Goal: Use online tool/utility: Utilize a website feature to perform a specific function

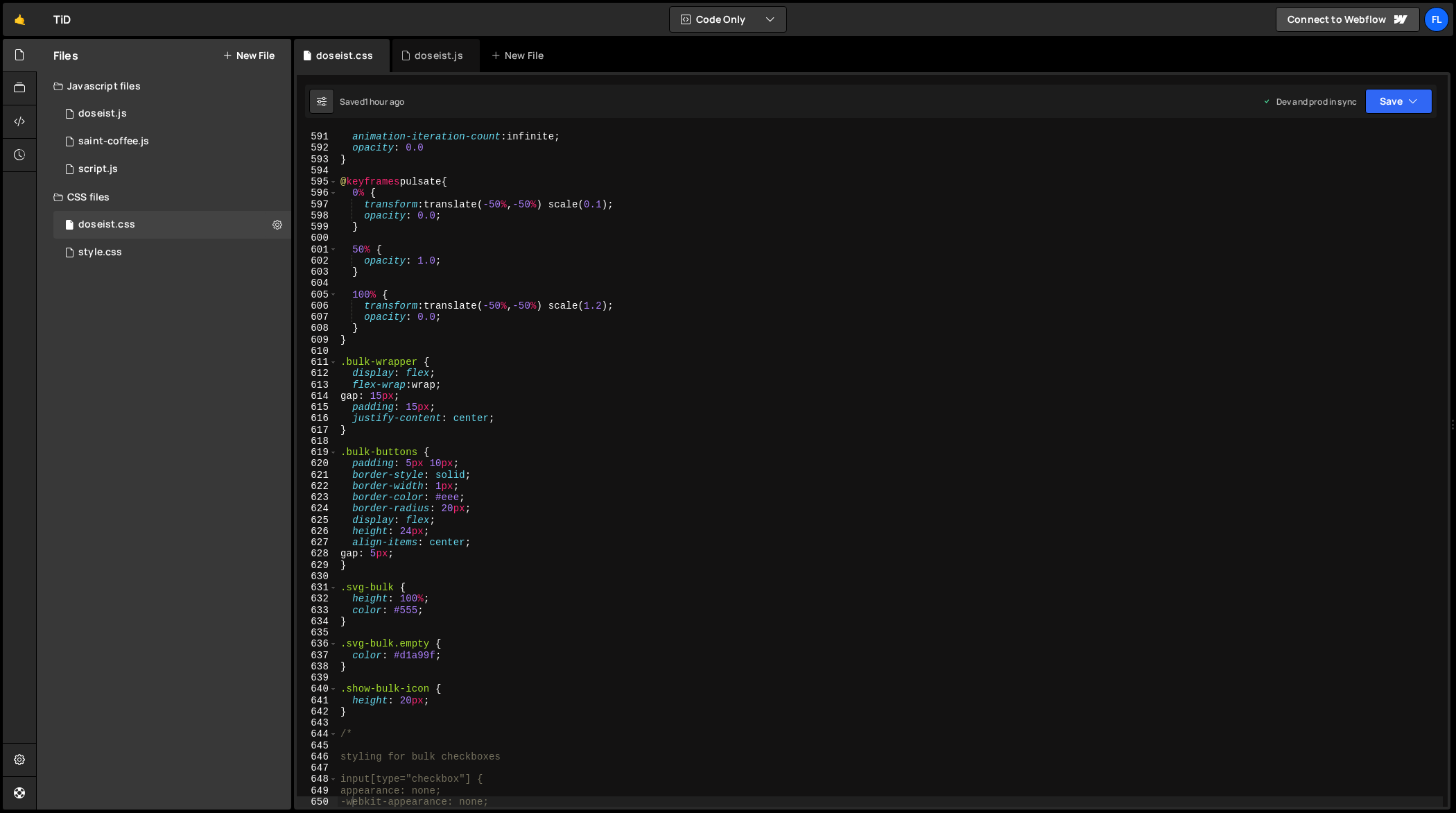
scroll to position [6669, 0]
click at [545, 351] on div "animation : pulsate 1 s ease-out ; animation-iteration-count : infinite ; opaci…" at bounding box center [891, 470] width 1106 height 700
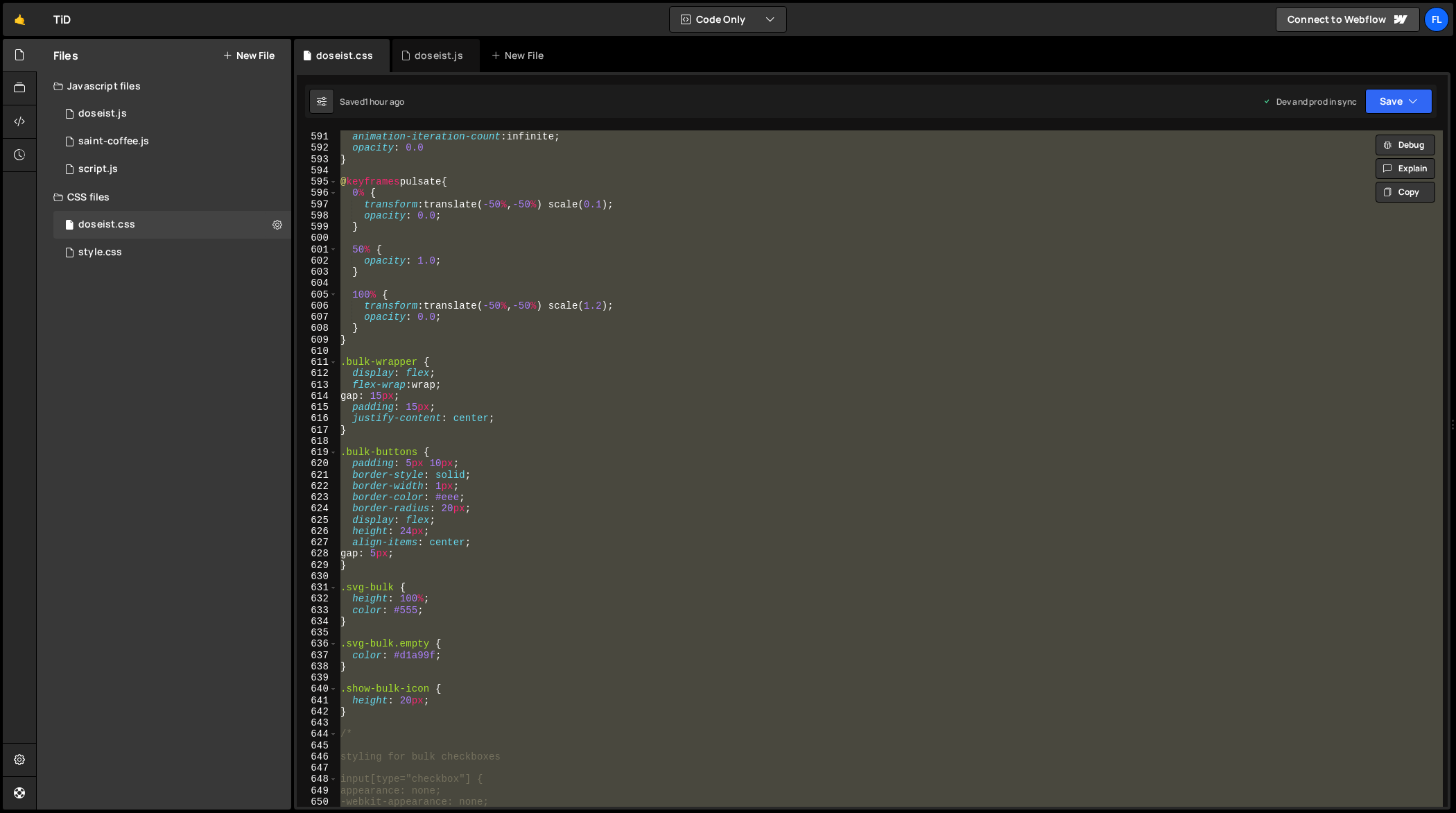
paste textarea
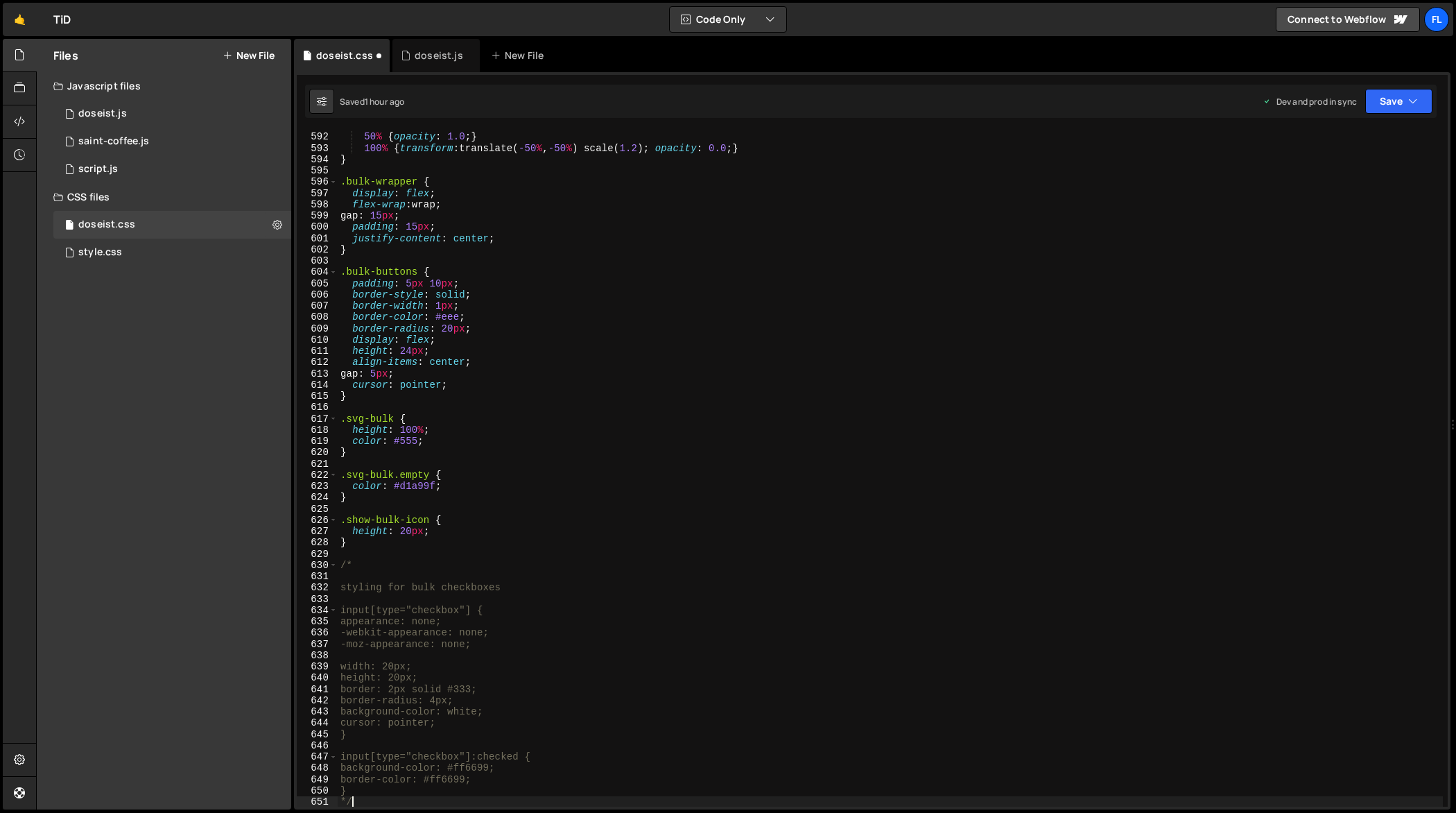
scroll to position [6681, 0]
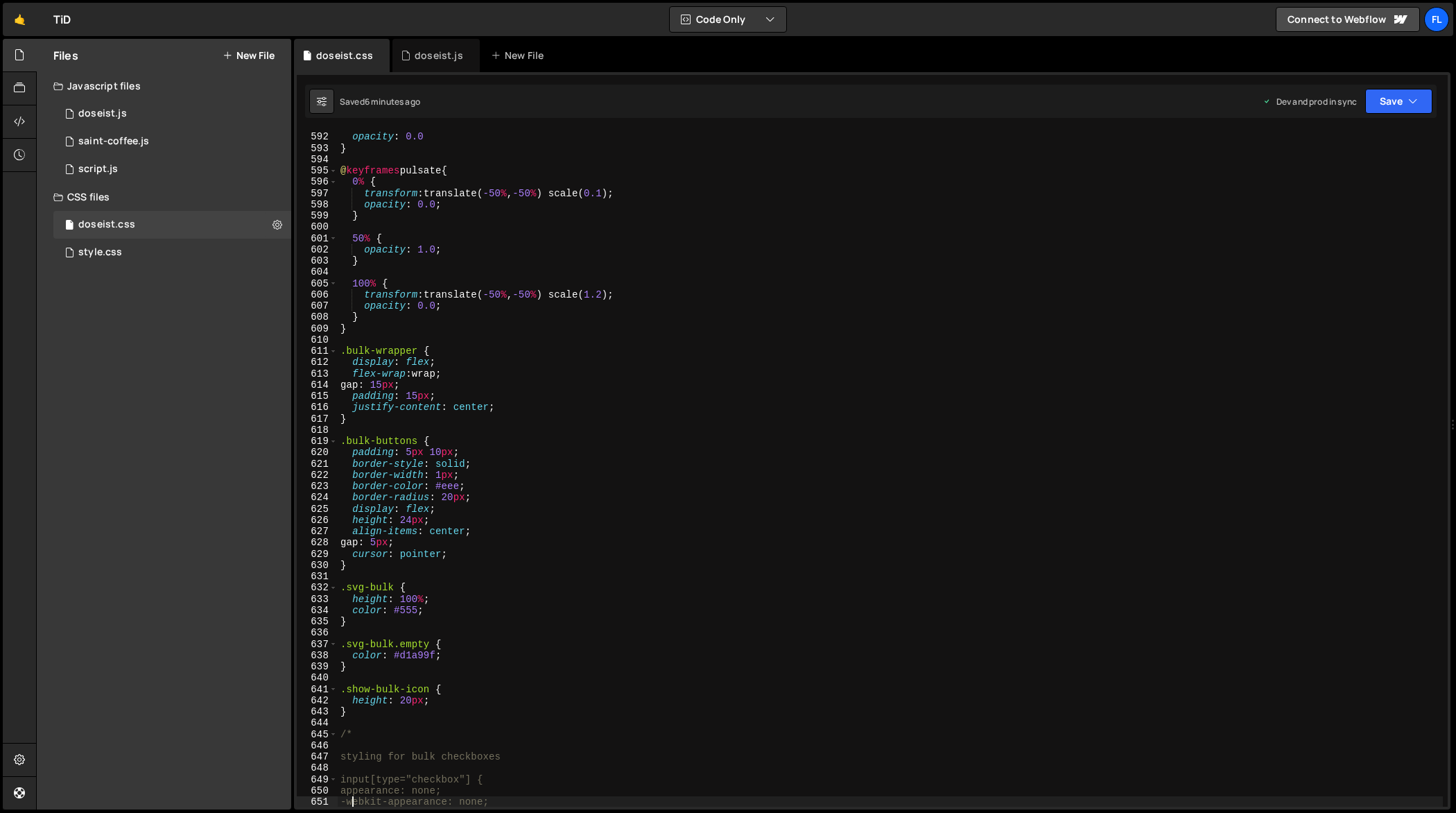
click at [658, 312] on div "animation-iteration-count : infinite ; opacity : 0.0 } @ keyframes pulsate { 0 …" at bounding box center [891, 470] width 1106 height 700
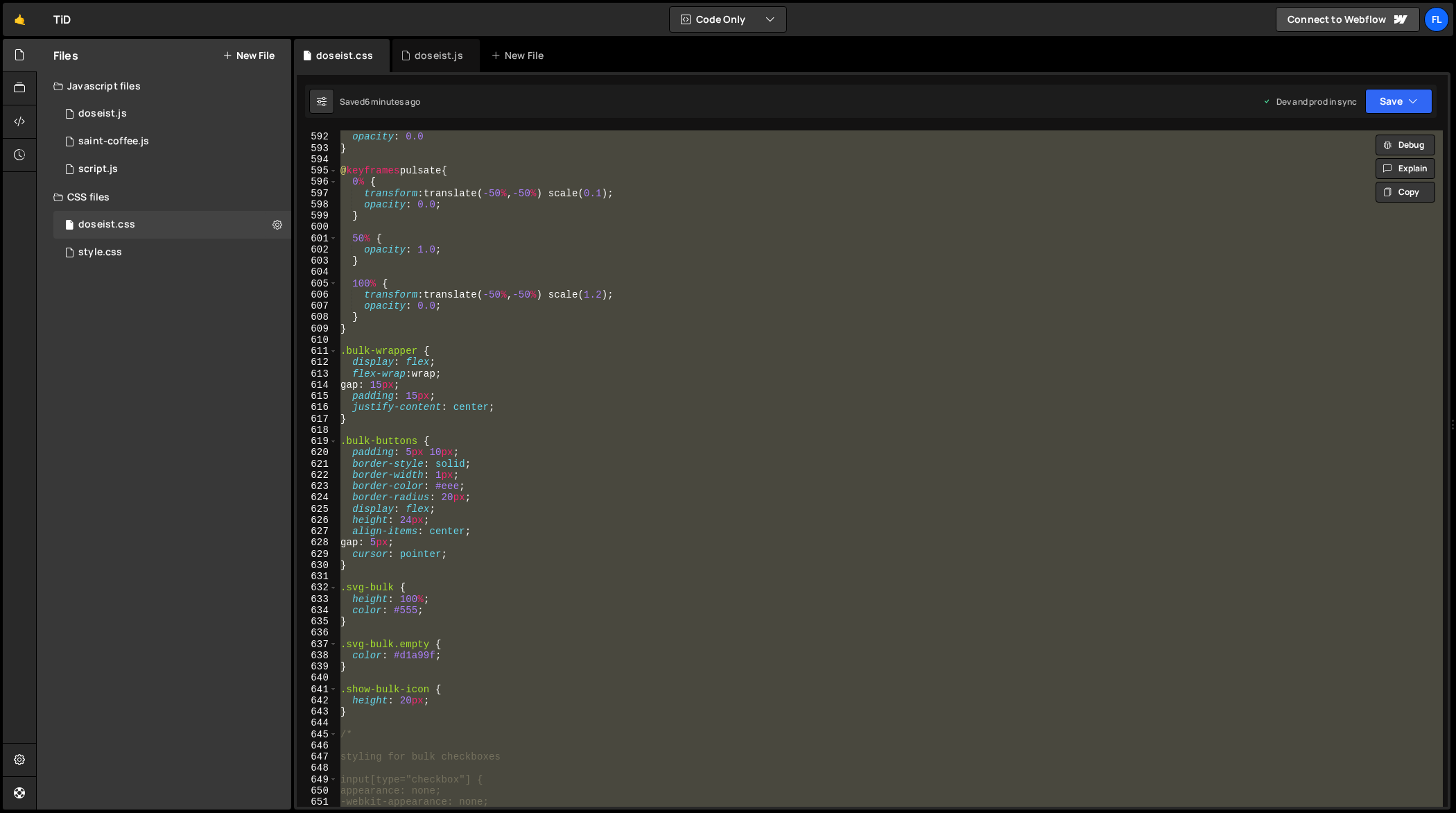
paste textarea
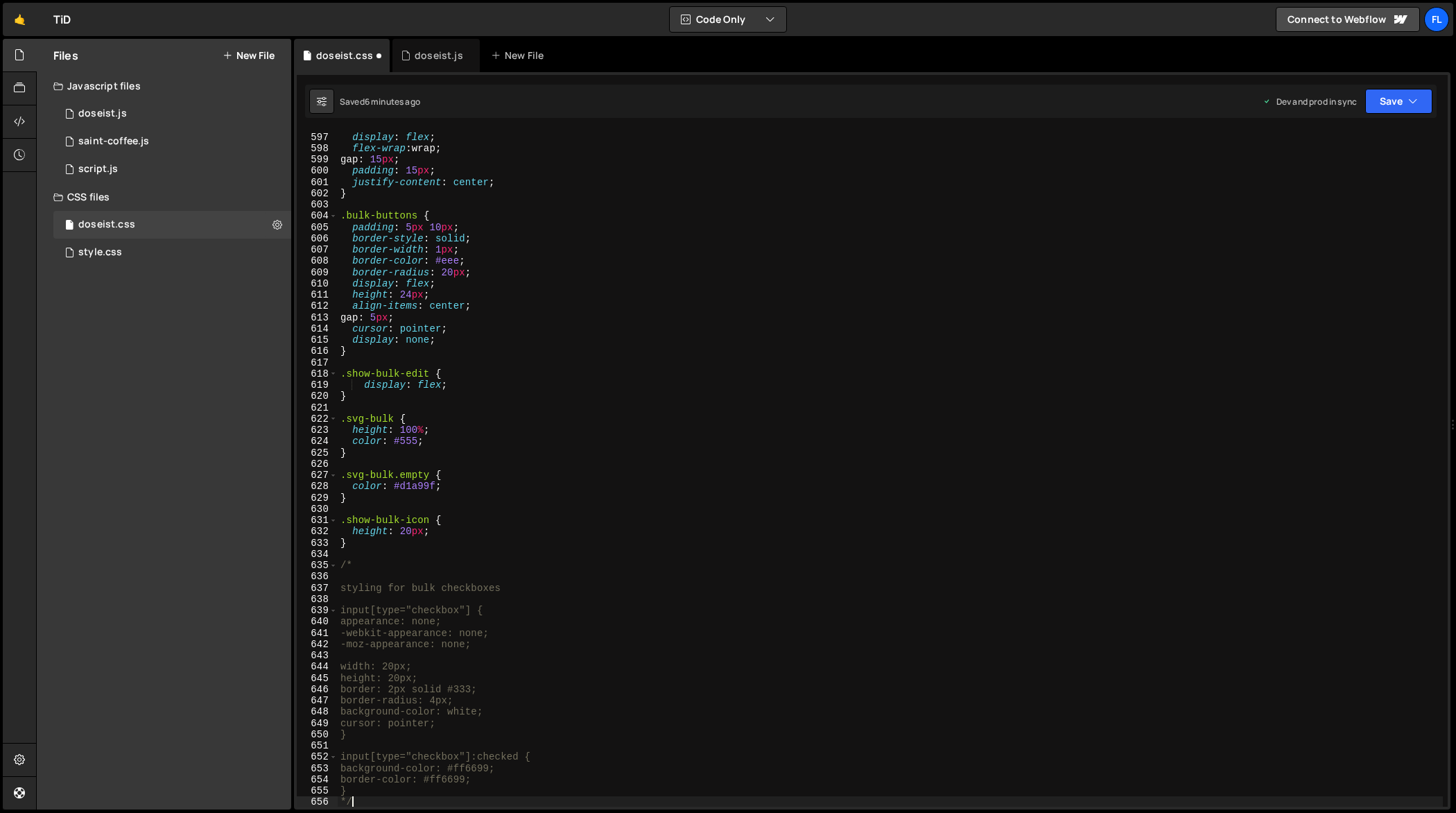
type textarea "-webkit-appearance: none;"
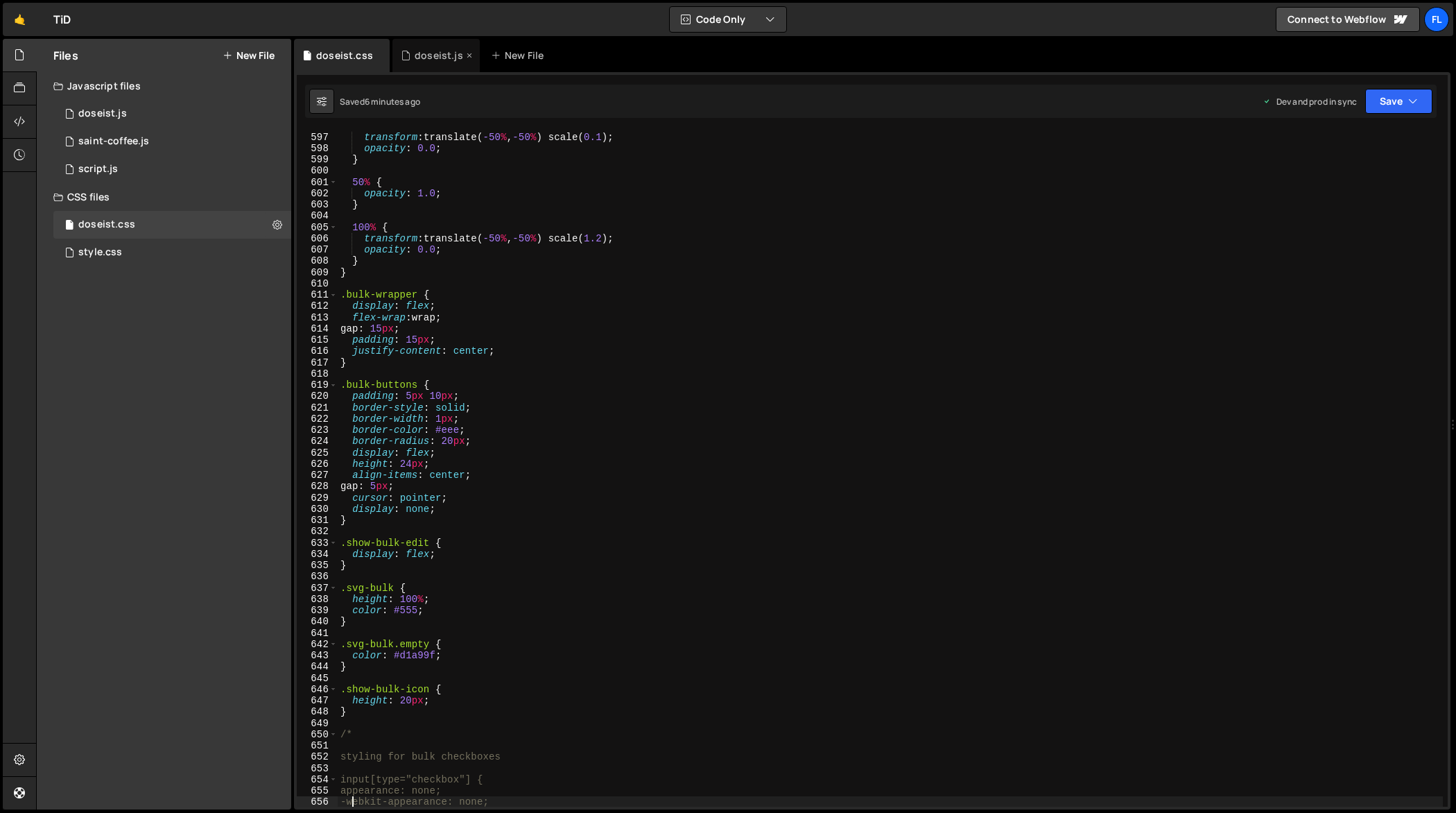
click at [422, 51] on div "doseist.js" at bounding box center [439, 55] width 49 height 14
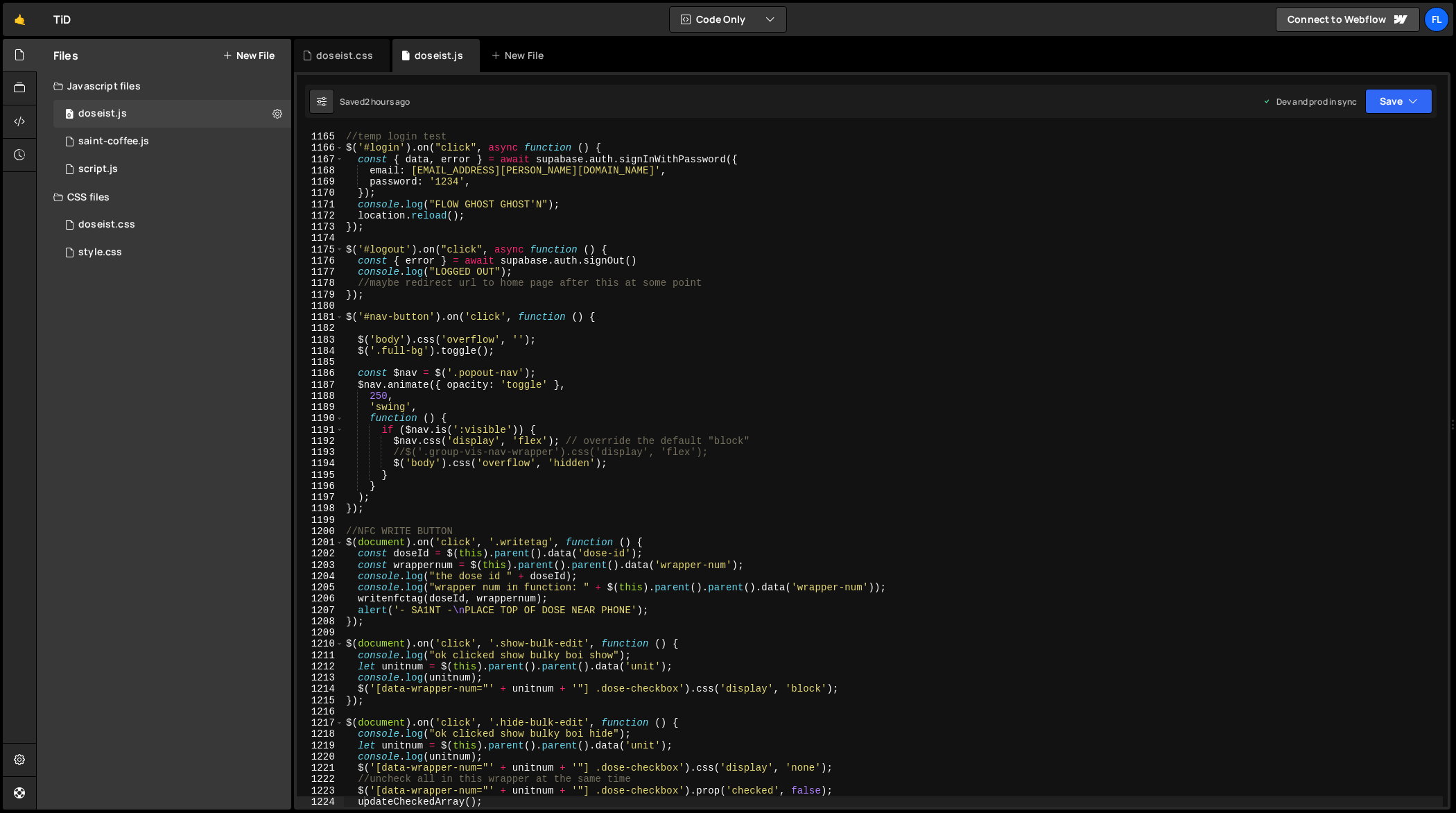
click at [570, 441] on div "//temp login test $ ( '#login' ) . on ( "click" , async function ( ) { const { …" at bounding box center [894, 470] width 1100 height 700
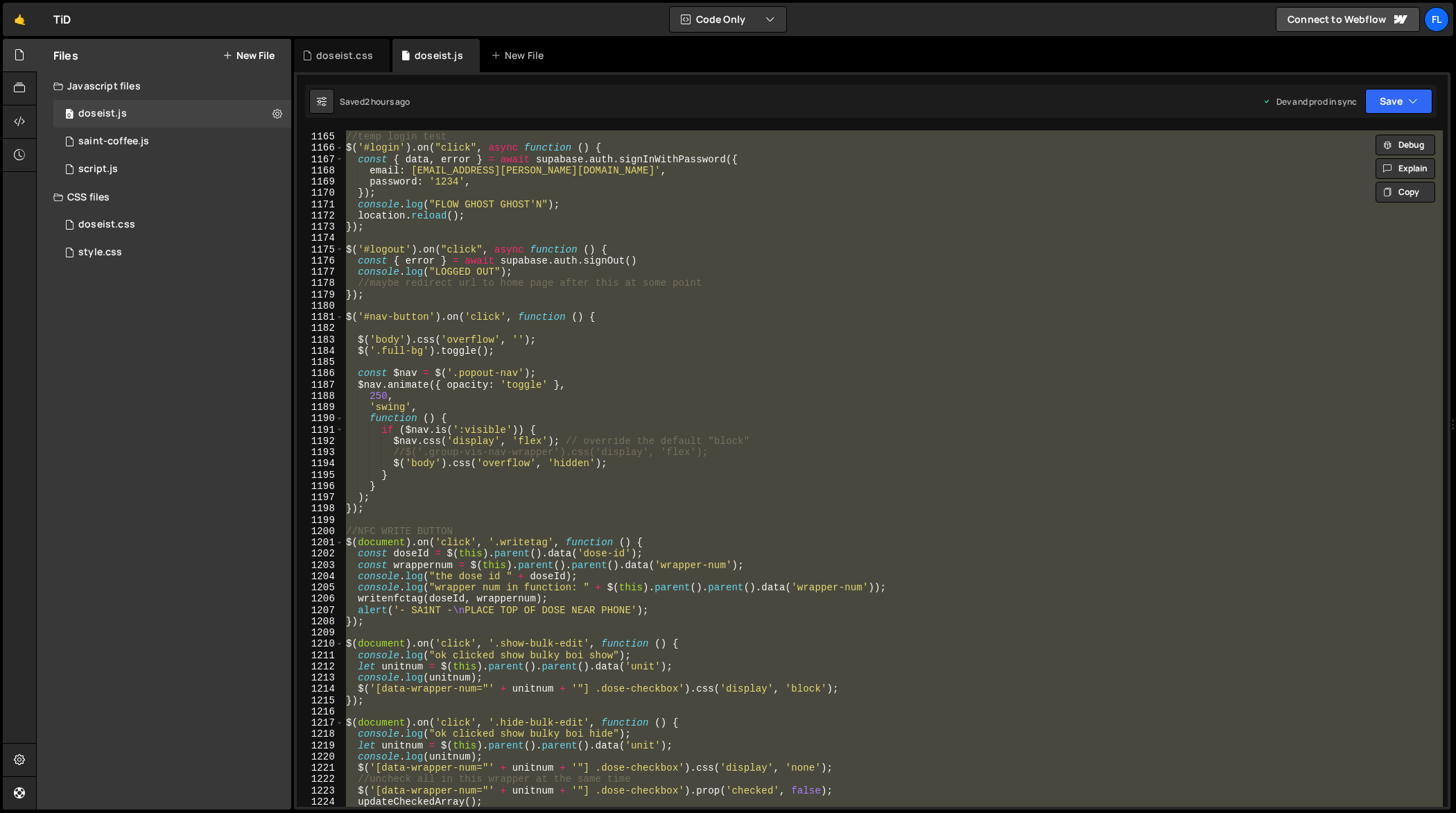
paste textarea
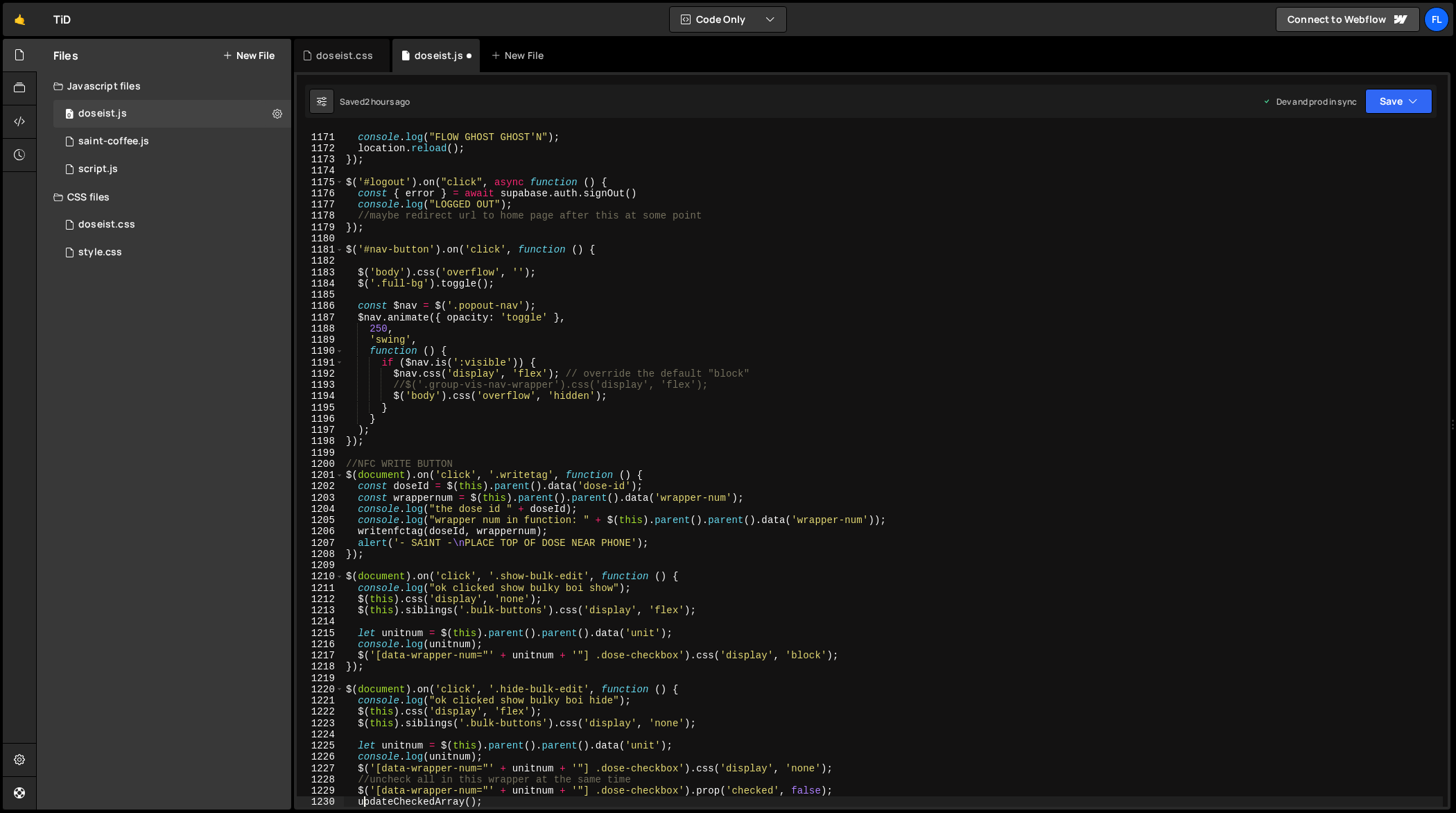
scroll to position [13362, 0]
click at [870, 430] on div "}) ; console . log ( "FLOW GHOST GHOST'N" ) ; location . reload ( ) ; }) ; $ ( …" at bounding box center [894, 470] width 1100 height 700
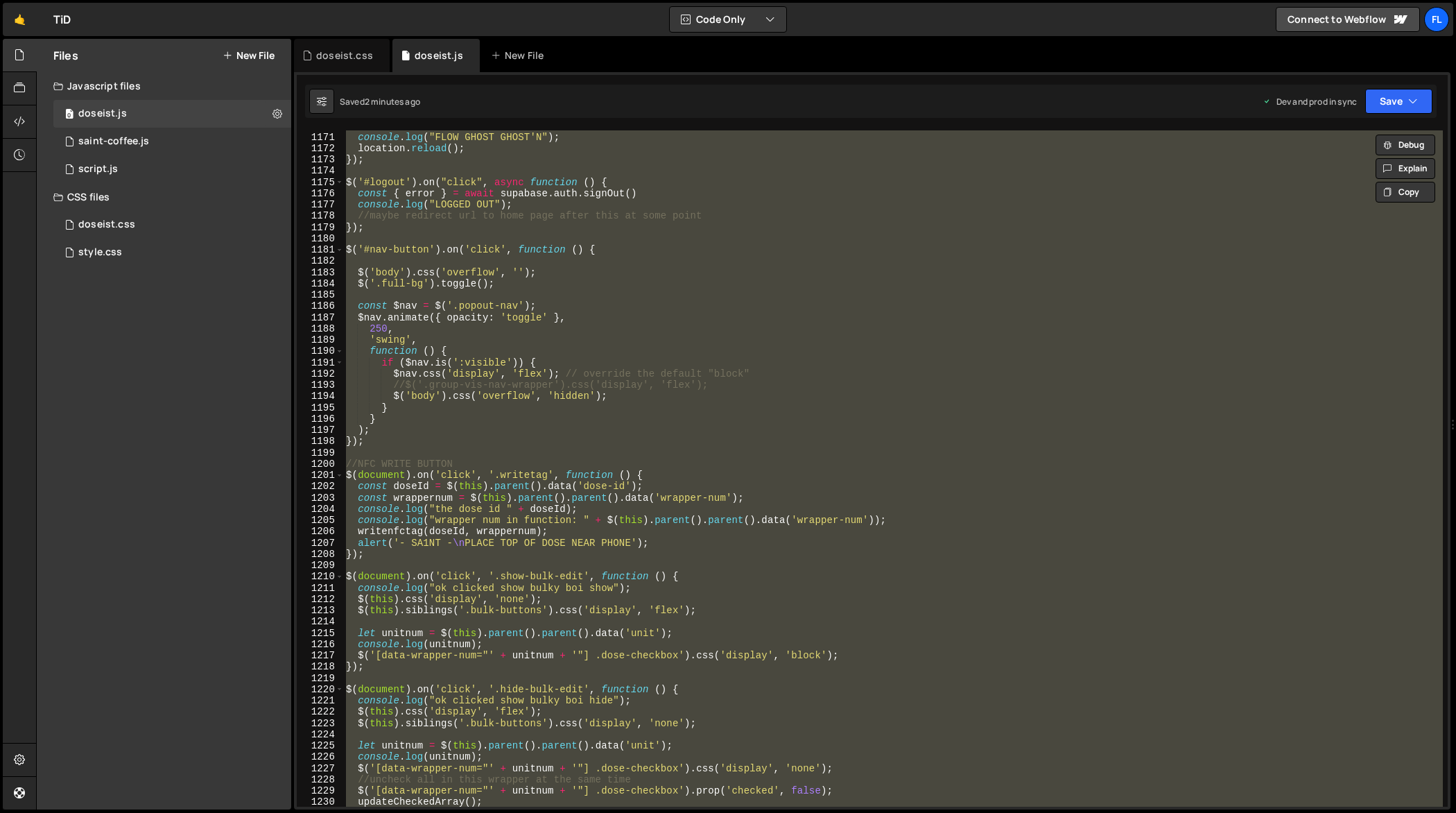
paste textarea
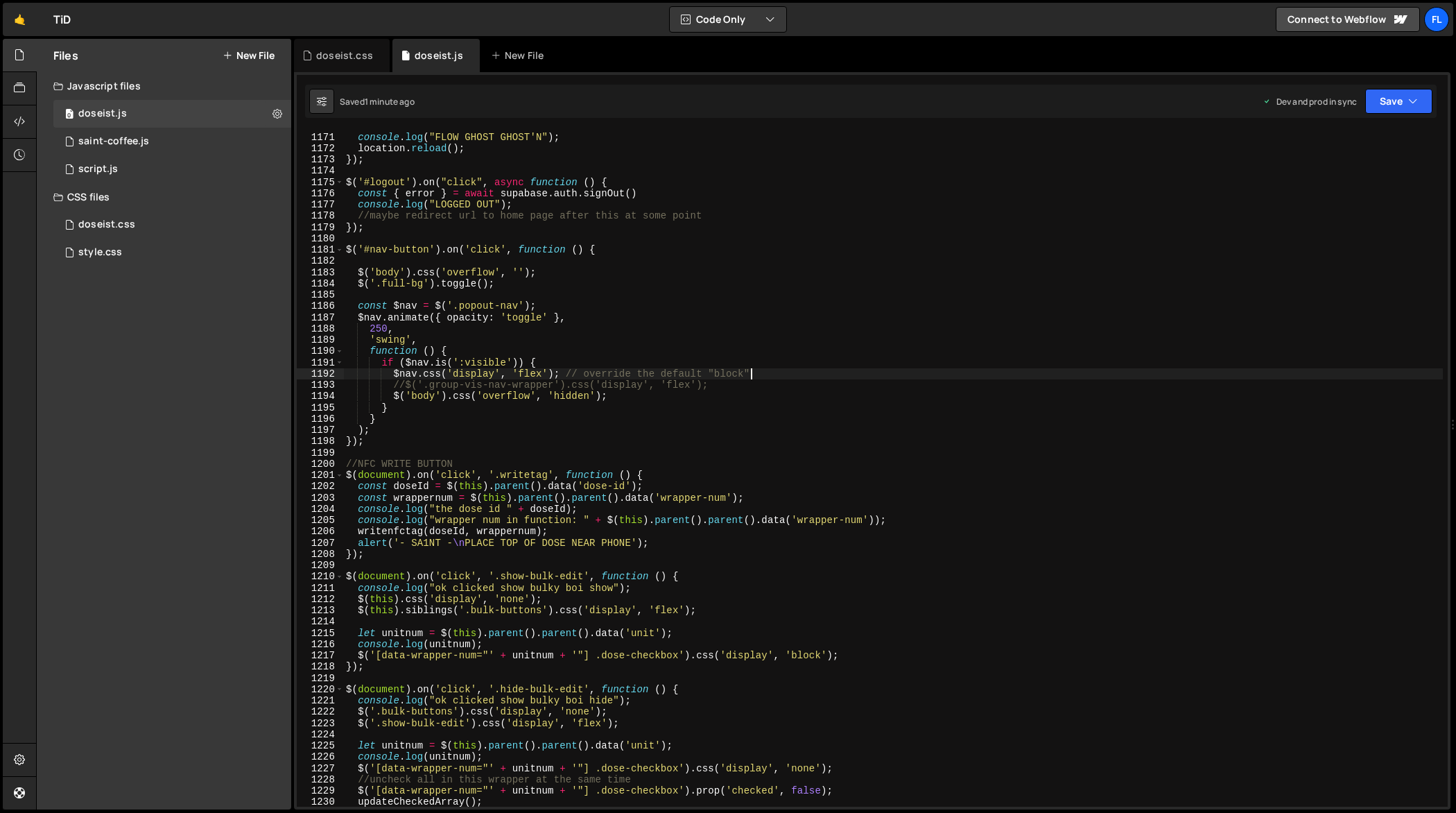
click at [778, 376] on div "}) ; console . log ( "FLOW GHOST GHOST'N" ) ; location . reload ( ) ; }) ; $ ( …" at bounding box center [894, 470] width 1100 height 700
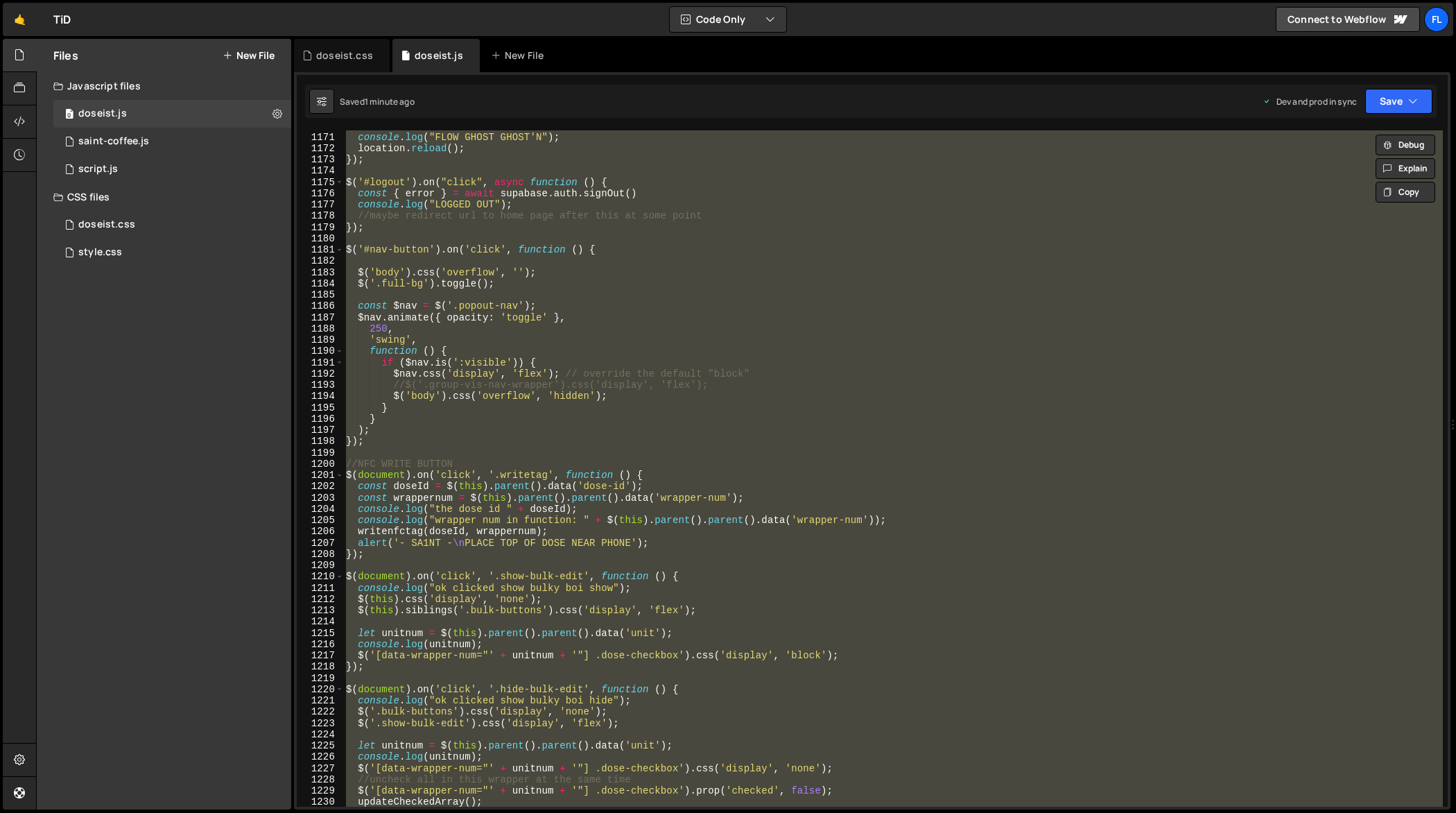
paste textarea
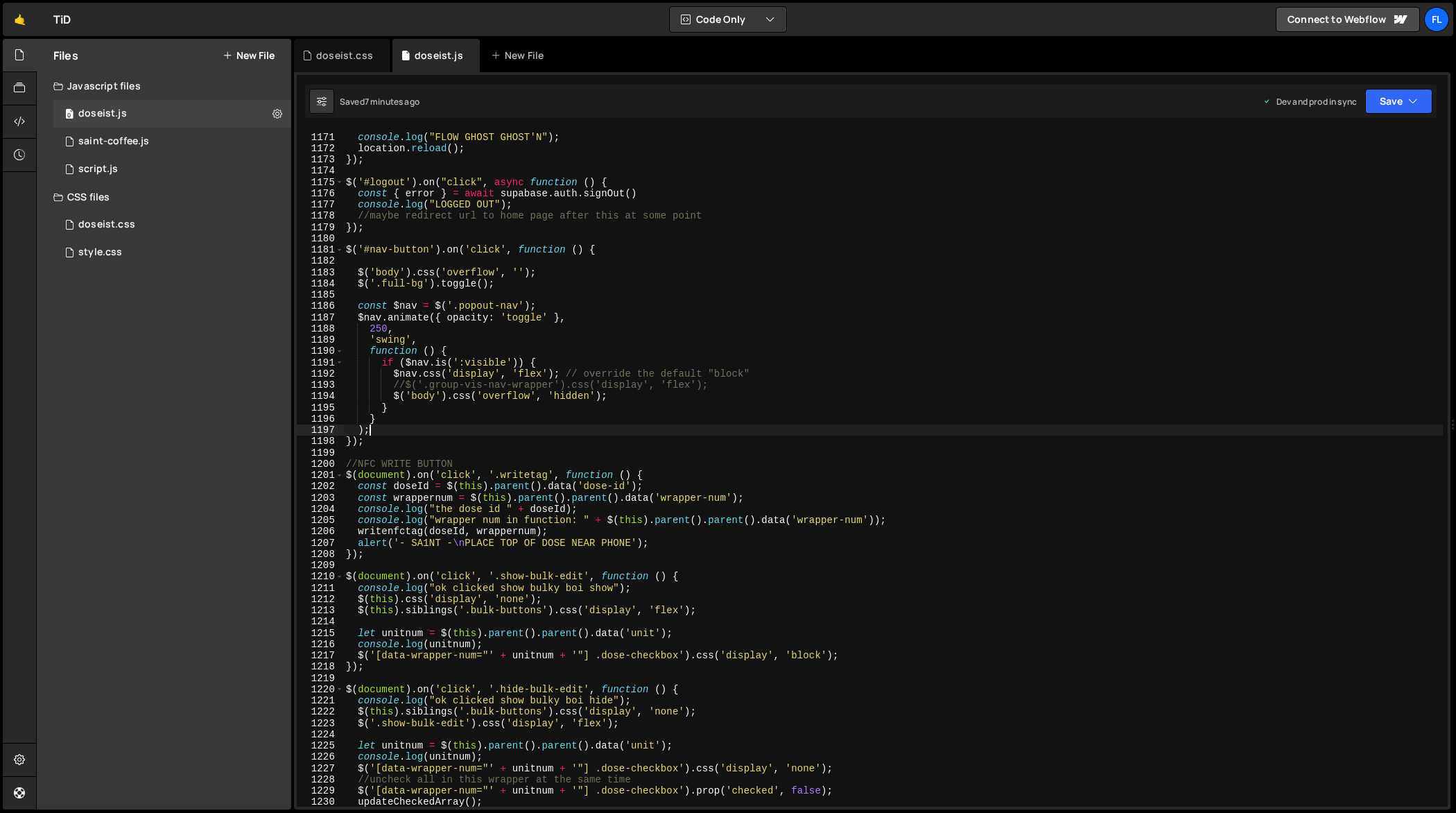
click at [881, 428] on div "}) ; console . log ( "FLOW GHOST GHOST'N" ) ; location . reload ( ) ; }) ; $ ( …" at bounding box center [894, 470] width 1100 height 700
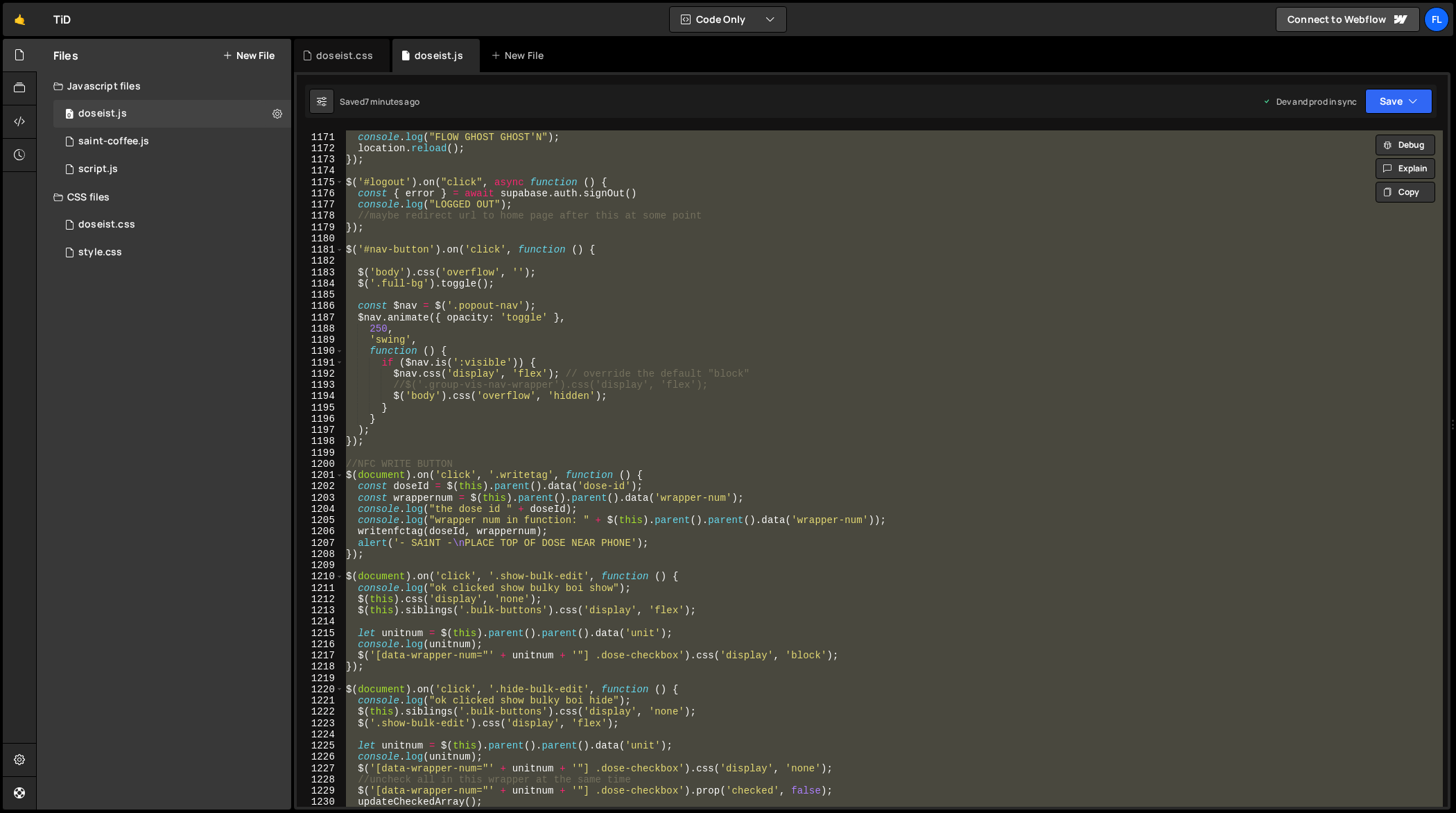
paste textarea
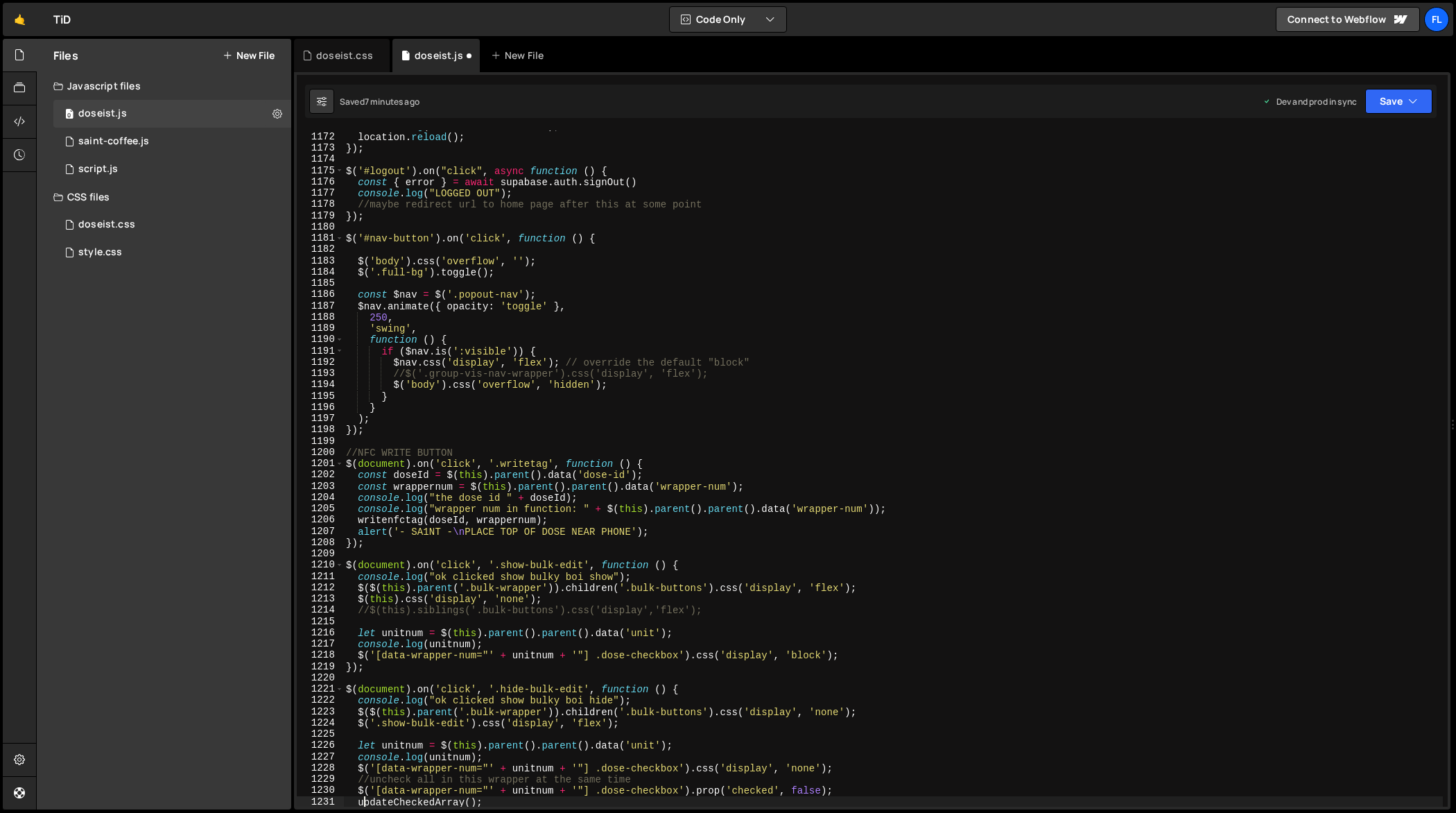
scroll to position [13373, 0]
click at [908, 459] on div "console . log ( "FLOW GHOST GHOST'N" ) ; location . reload ( ) ; }) ; $ ( '#log…" at bounding box center [894, 470] width 1100 height 700
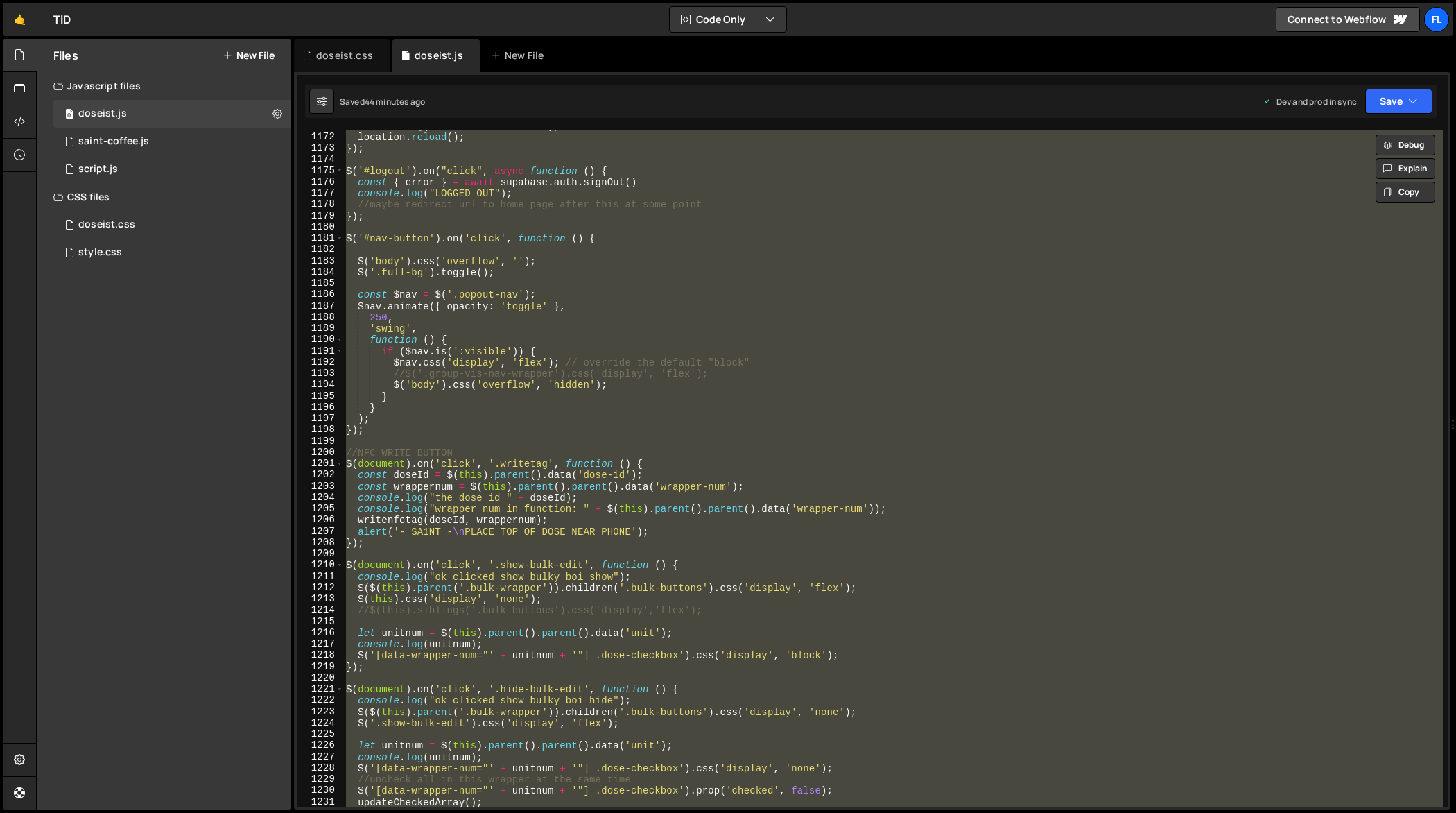
paste textarea
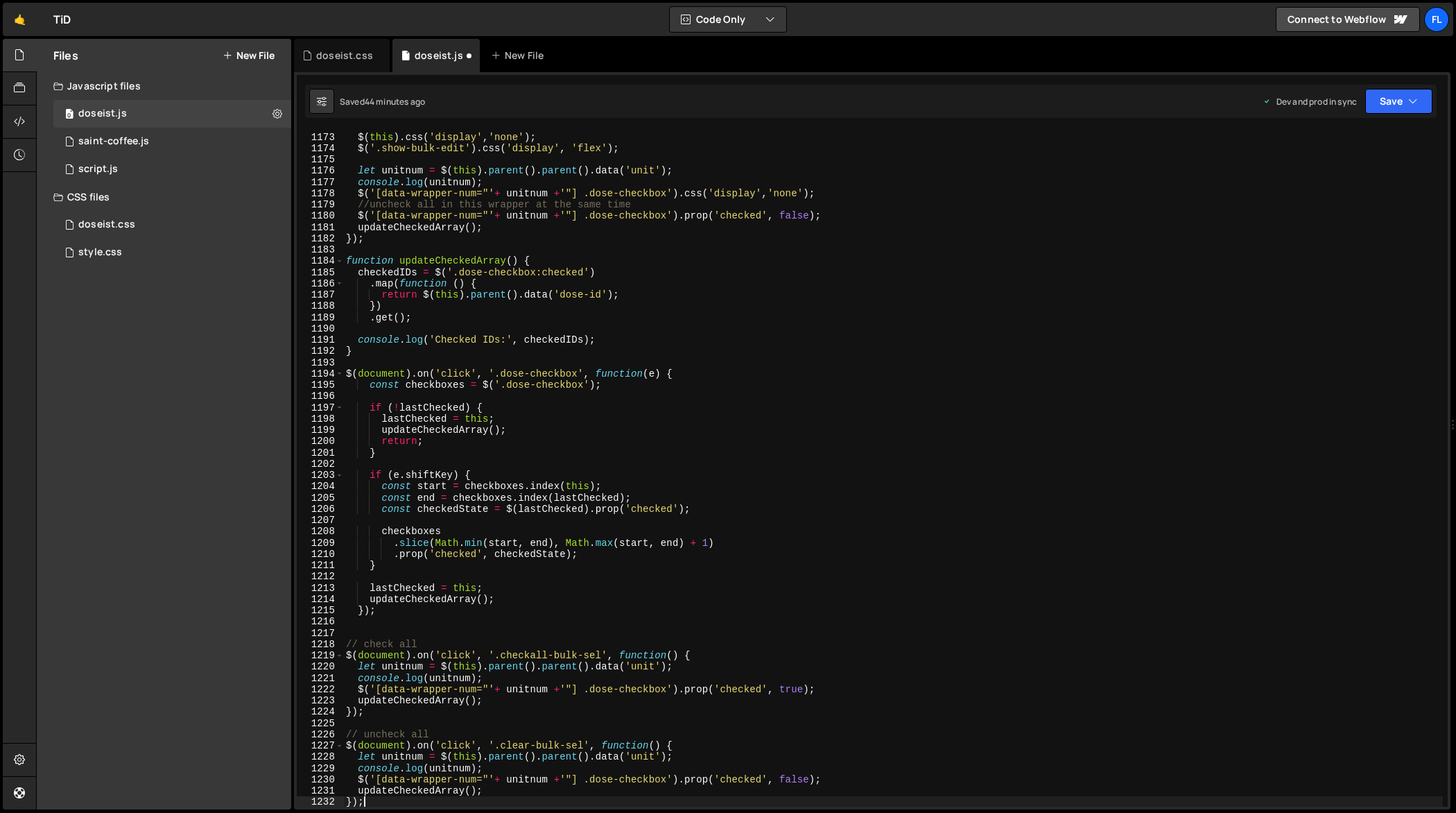
scroll to position [13384, 0]
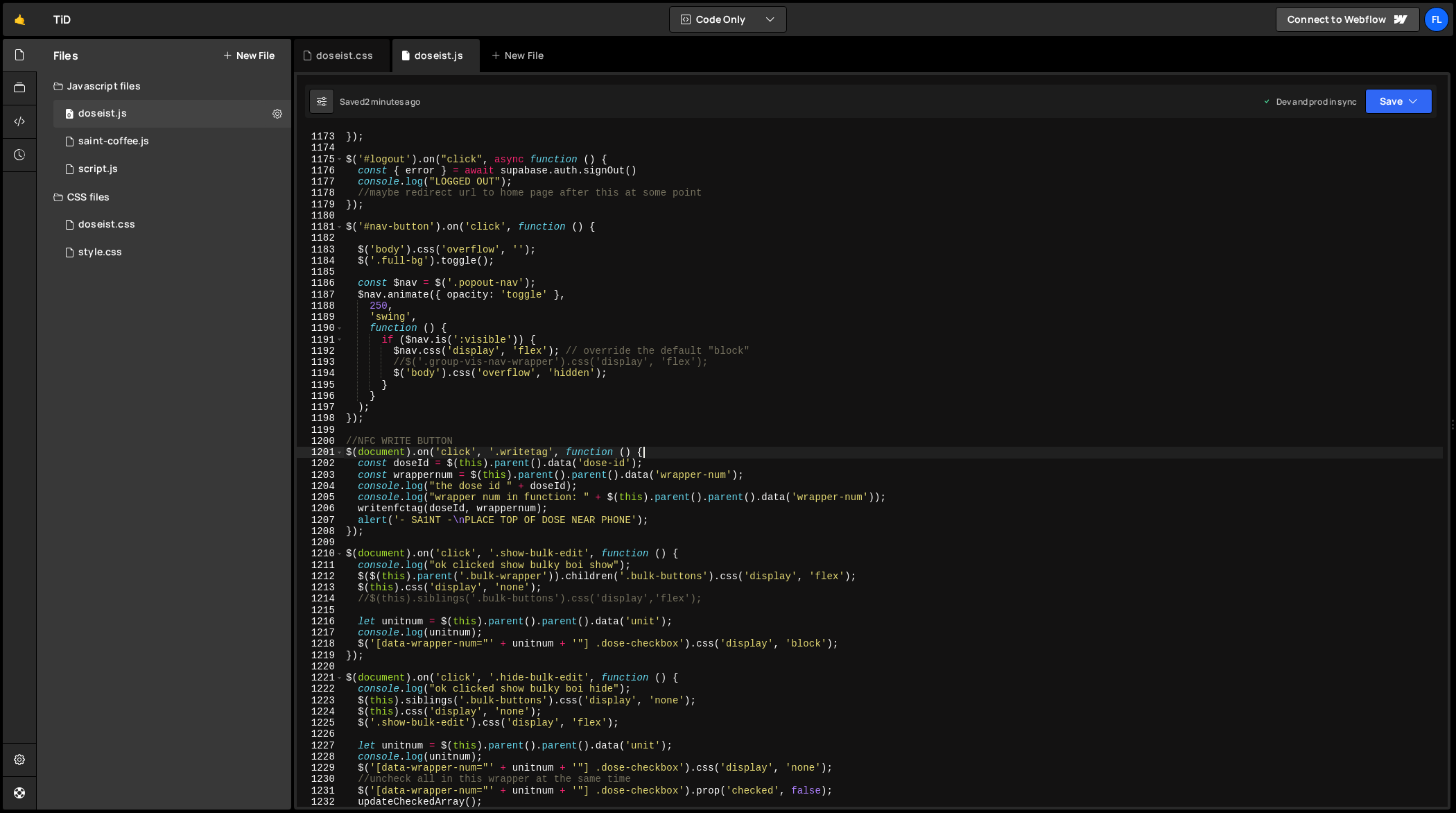
click at [824, 450] on div "location . reload ( ) ; }) ; $ ( '#logout' ) . on ( "click" , async function ( …" at bounding box center [894, 470] width 1100 height 700
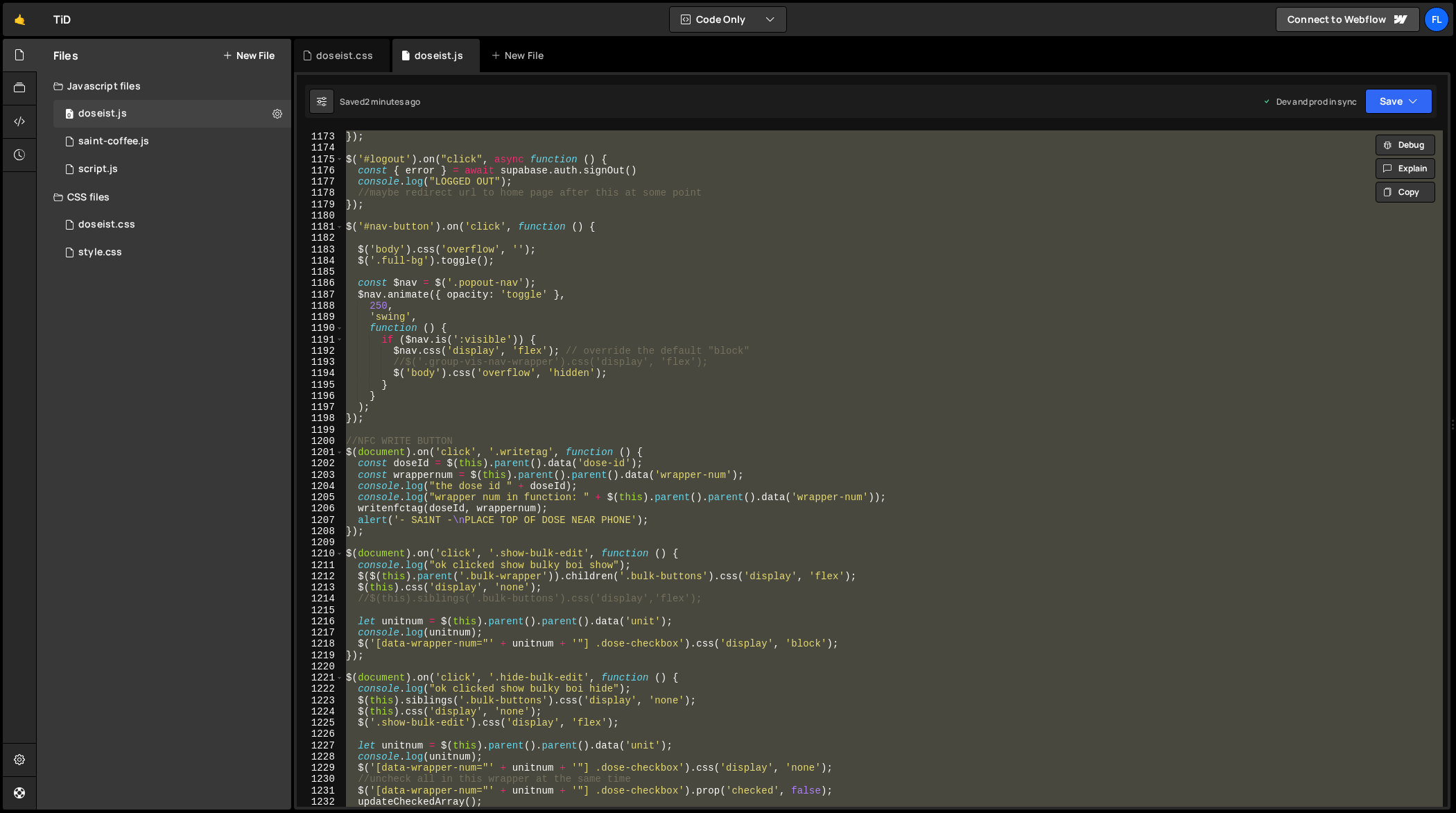
paste textarea
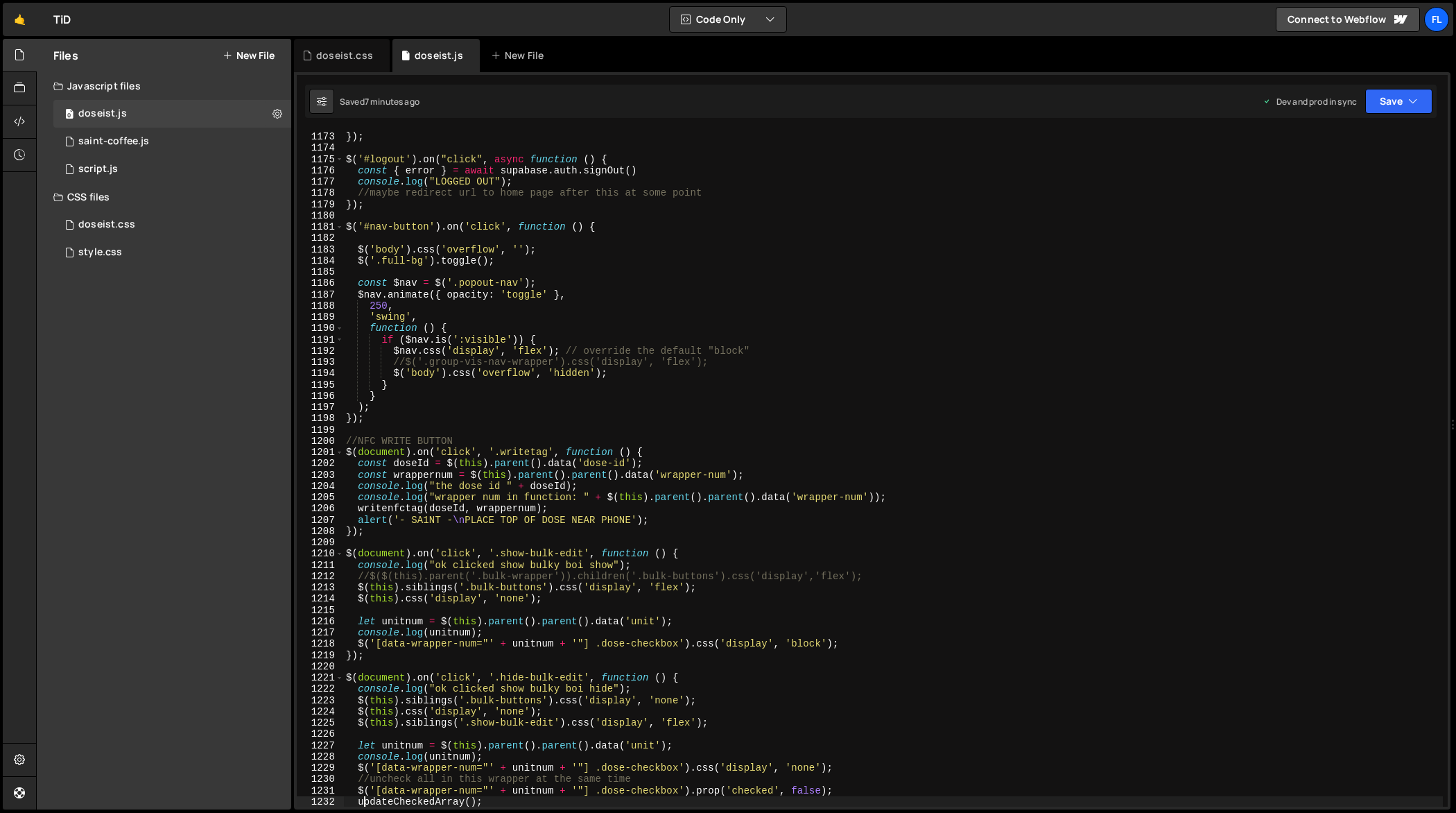
click at [805, 591] on div "location . reload ( ) ; }) ; $ ( '#logout' ) . on ( "click" , async function ( …" at bounding box center [894, 470] width 1100 height 700
type textarea "$(this).siblings('.bulk-buttons').css('display', 'flex');"
click at [344, 59] on div "doseist.css" at bounding box center [344, 55] width 57 height 14
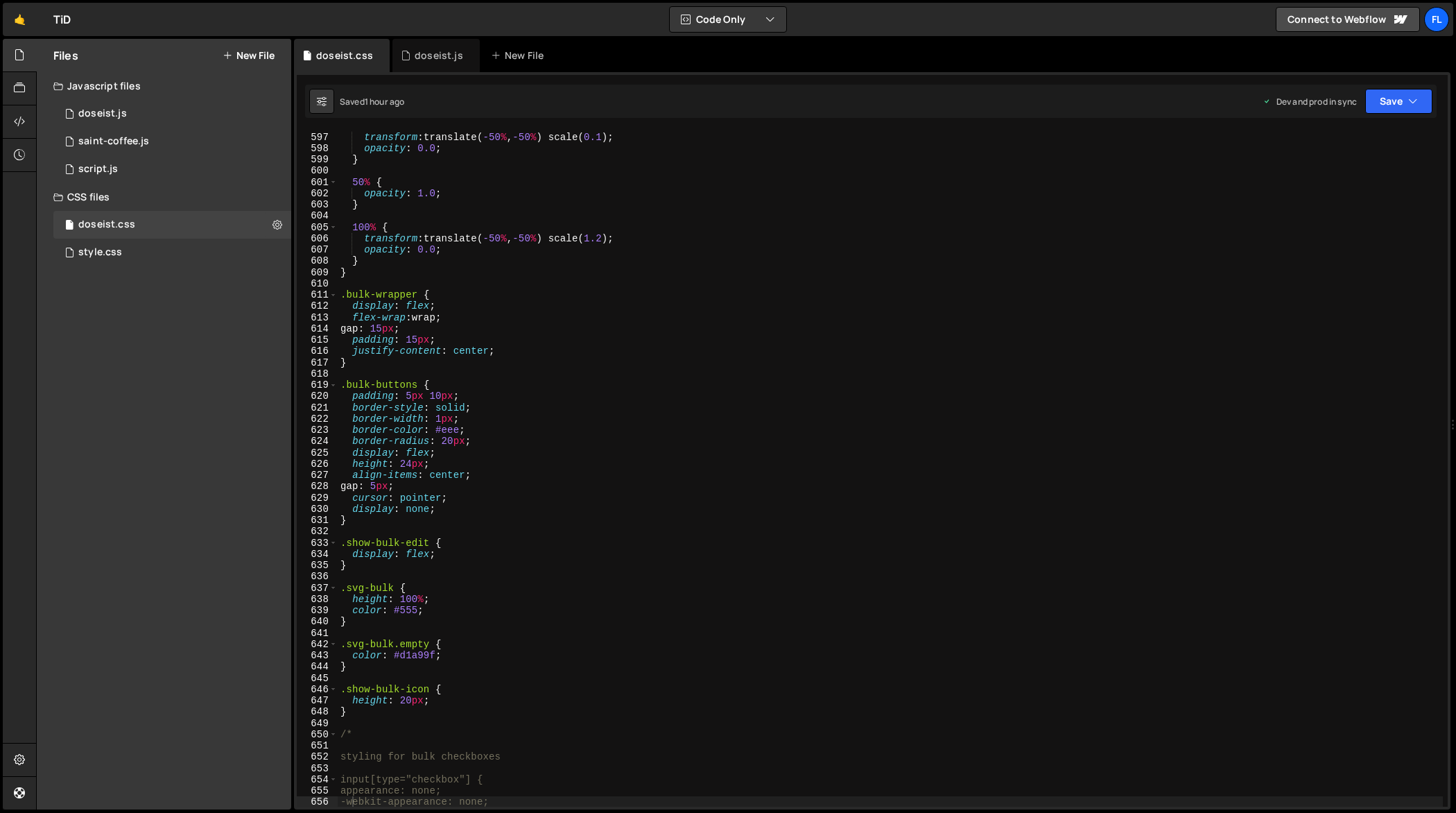
click at [428, 207] on div "0 % { transform : translate( -50 % , -50 % ) scale( 0.1 ) ; opacity : 0.0 ; } 5…" at bounding box center [891, 470] width 1106 height 700
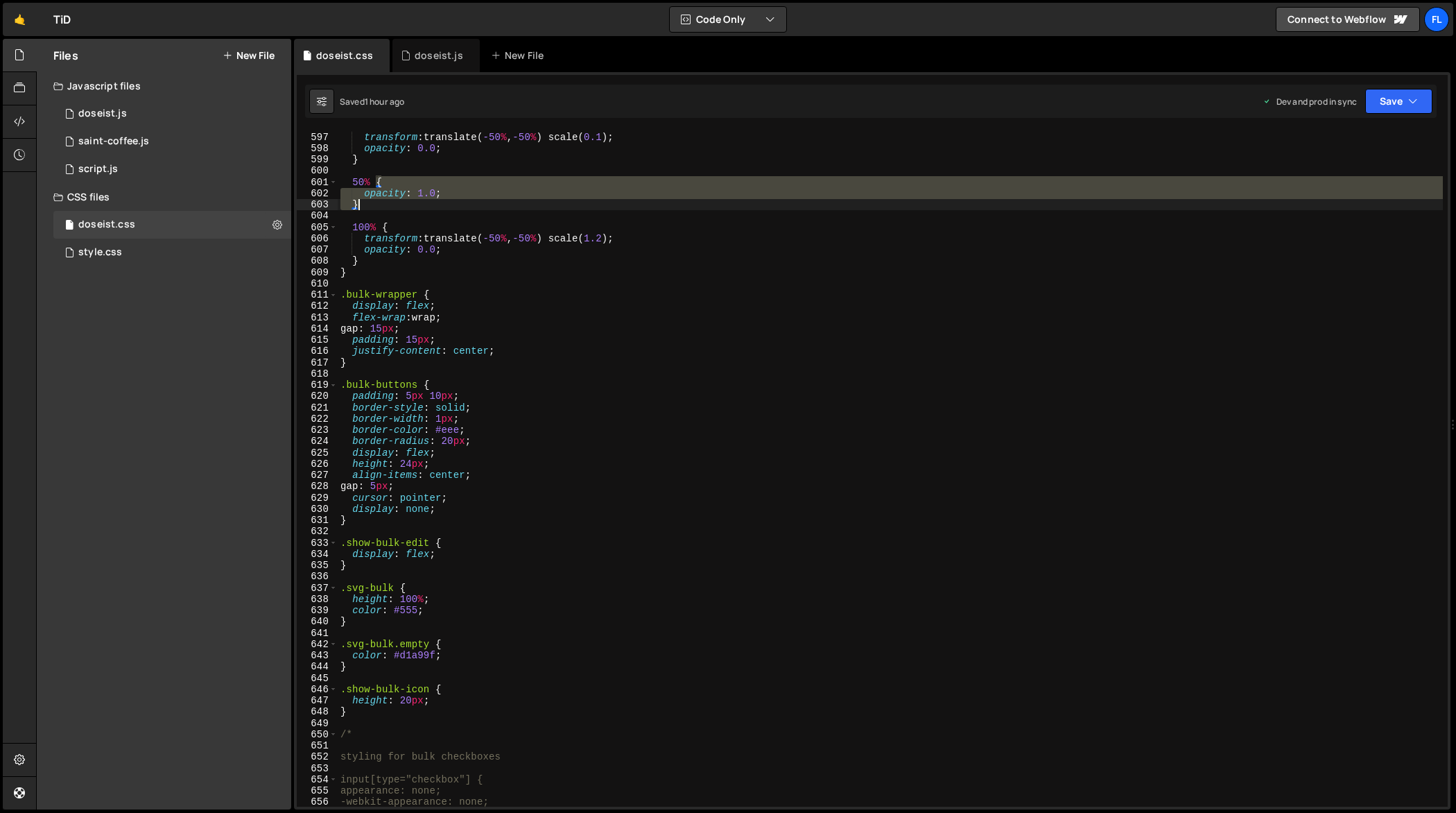
click at [428, 207] on div "0 % { transform : translate( -50 % , -50 % ) scale( 0.1 ) ; opacity : 0.0 ; } 5…" at bounding box center [891, 470] width 1106 height 700
type textarea "opacity: 1.0; }"
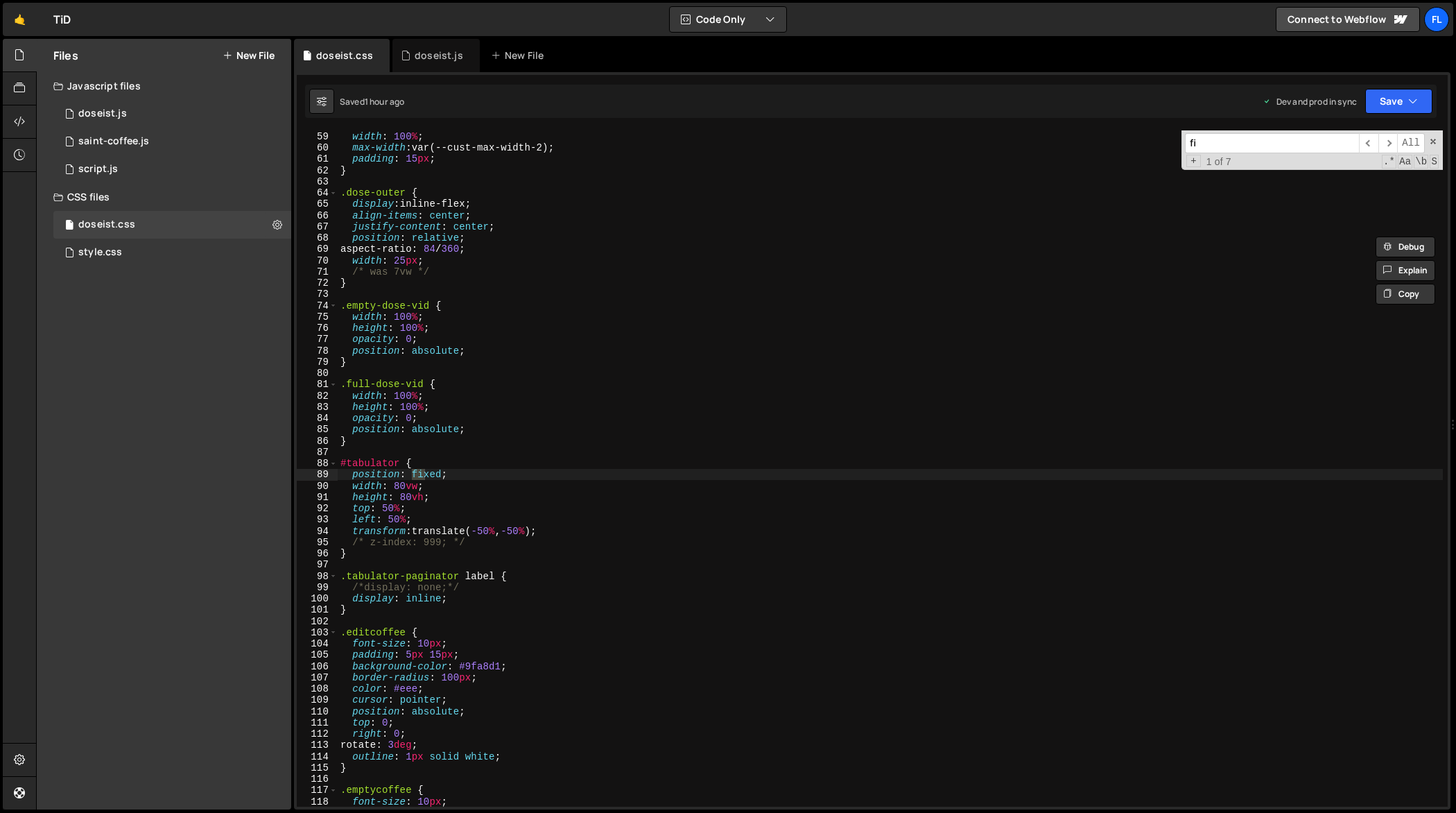
scroll to position [664, 0]
type input "fixednav"
click at [1437, 143] on span at bounding box center [1434, 141] width 9 height 9
type textarea "position: fixed;"
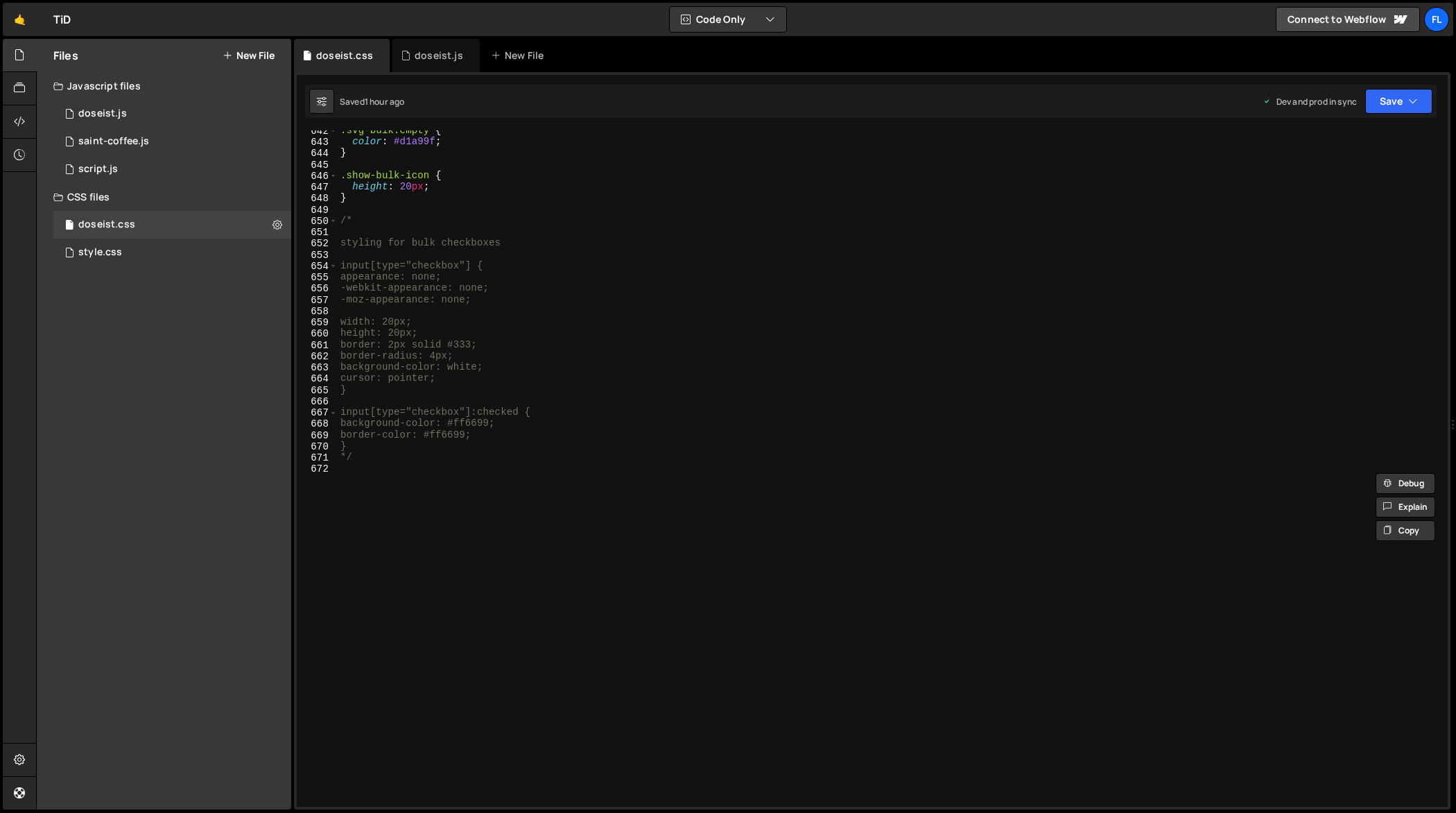
scroll to position [7250, 0]
click at [701, 520] on div ".svg-bulk.empty { color : #d1a99f ; } .show-bulk-icon { height : 20 px ; } /* s…" at bounding box center [891, 474] width 1106 height 700
paste textarea "}"
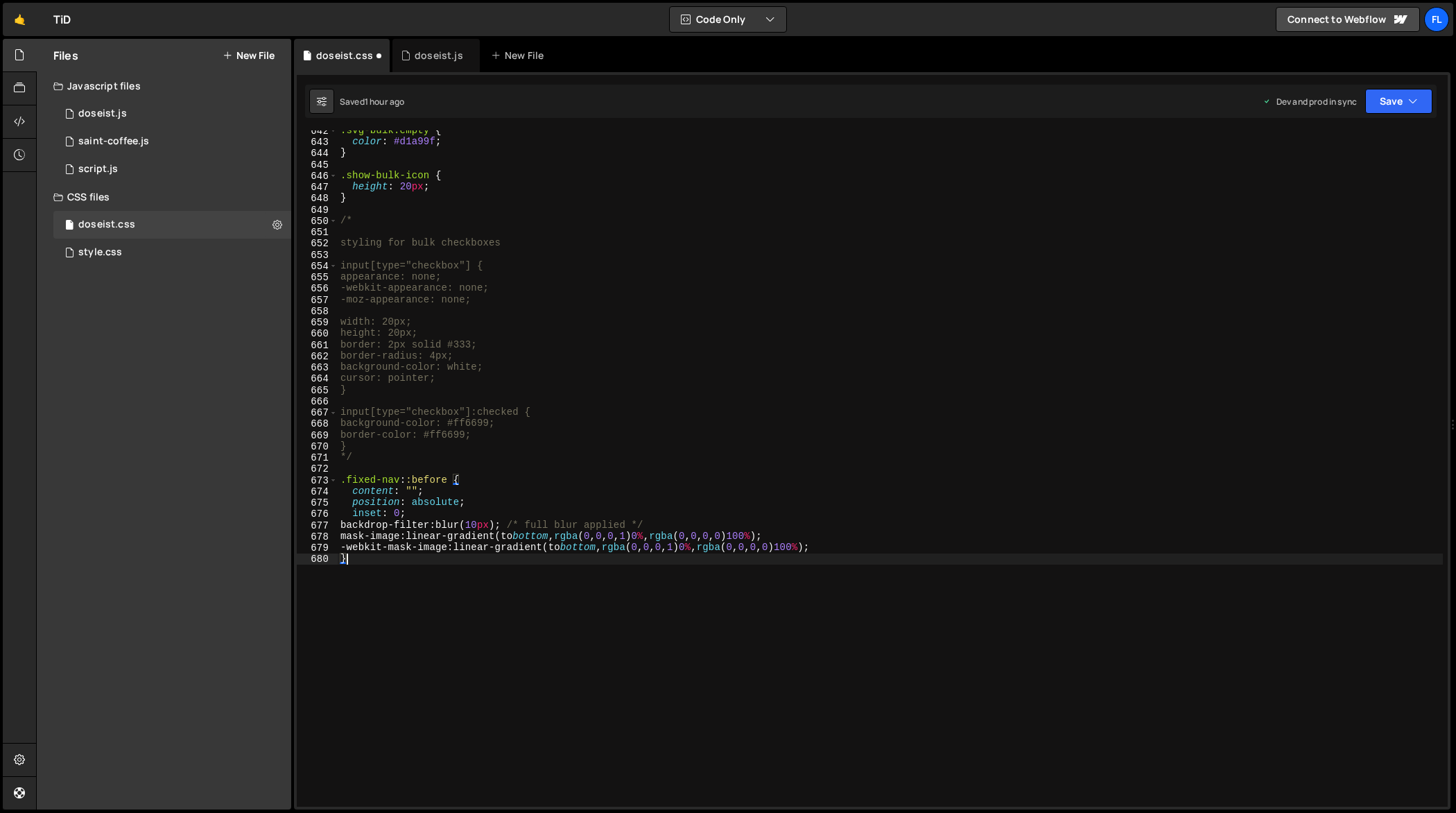
scroll to position [0, 0]
click at [431, 474] on div ".svg-bulk.empty { color : #d1a99f ; } .show-bulk-icon { height : 20 px ; } /* s…" at bounding box center [891, 474] width 1106 height 700
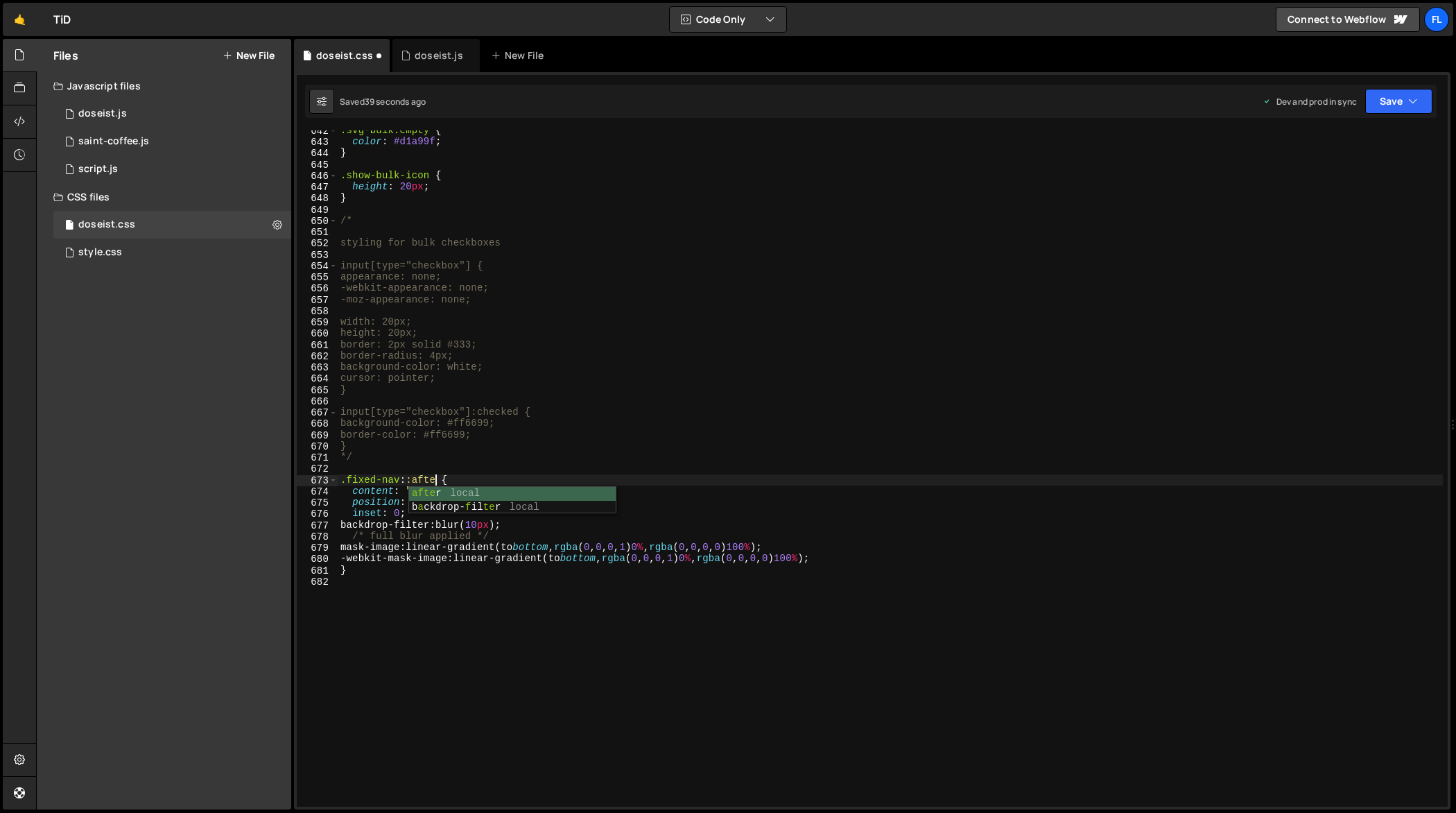
scroll to position [0, 7]
click at [428, 481] on div ".svg-bulk.empty { color : #d1a99f ; } .show-bulk-icon { height : 20 px ; } /* s…" at bounding box center [891, 474] width 1106 height 700
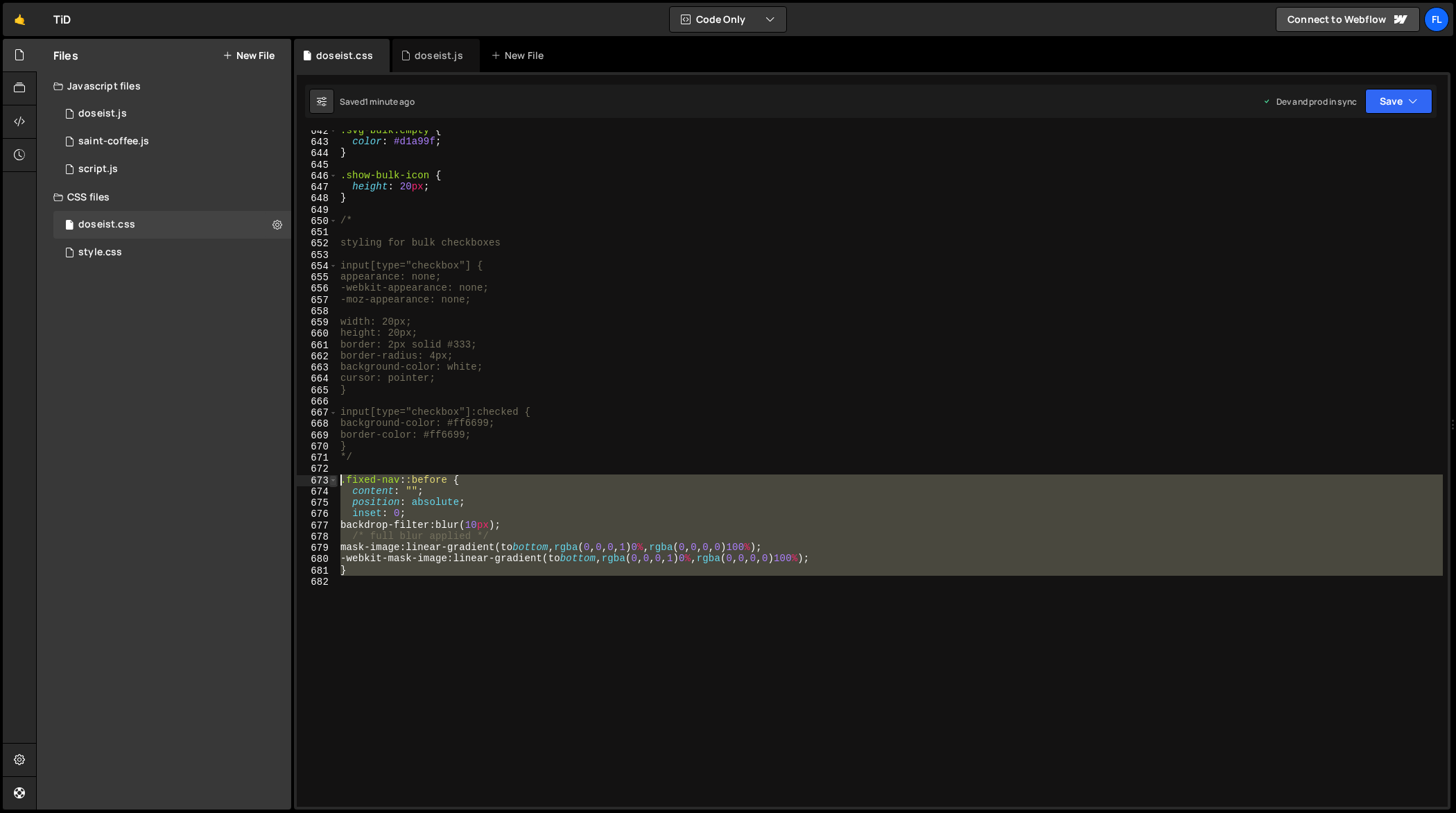
drag, startPoint x: 401, startPoint y: 586, endPoint x: 328, endPoint y: 484, distance: 125.4
click at [328, 484] on div ".fixed-nav::before { 642 643 644 645 646 647 648 649 650 651 652 653 654 655 65…" at bounding box center [872, 468] width 1151 height 676
type textarea ".fixed-nav::before { content: "";"
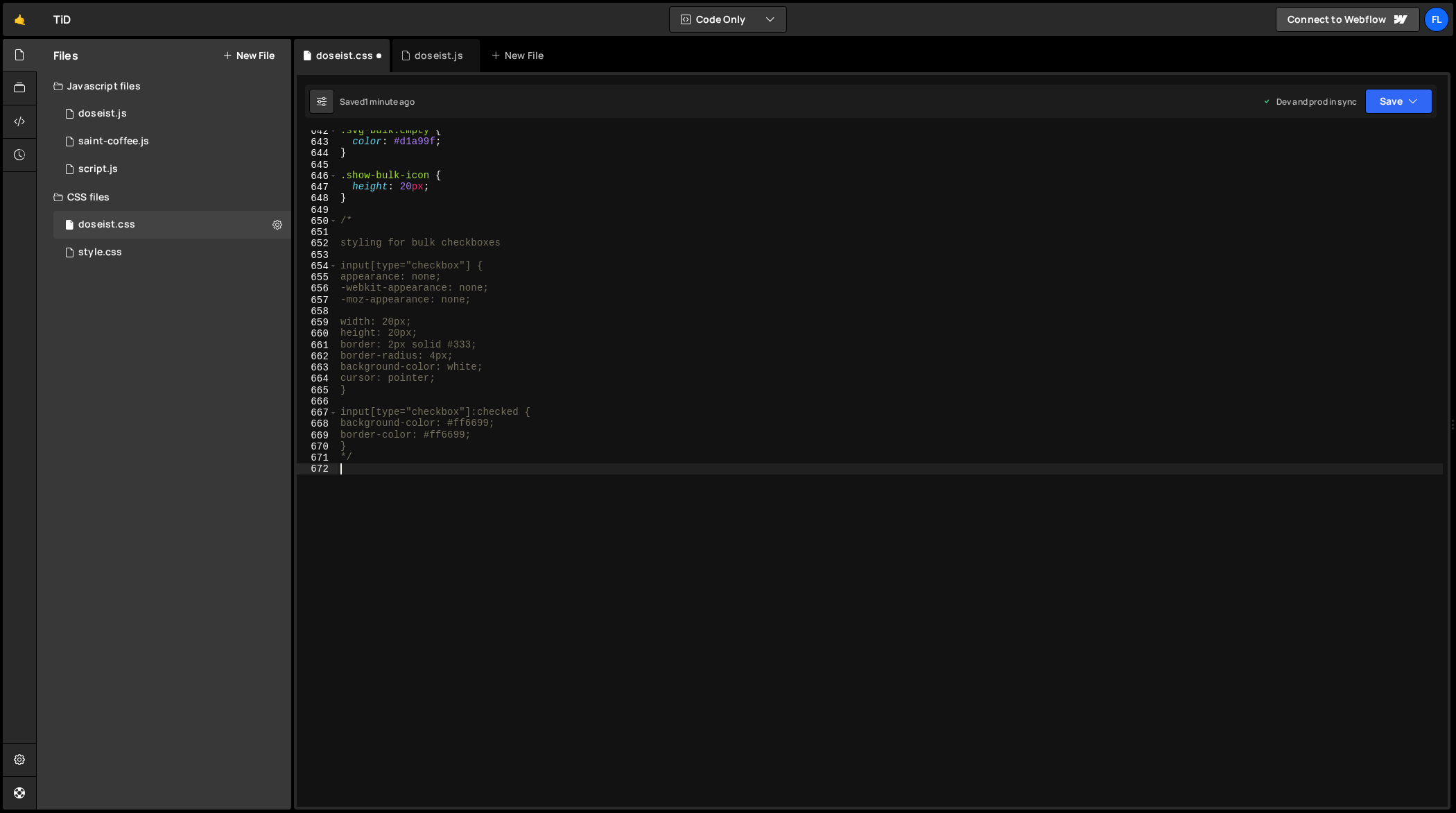
type textarea "*/"
click at [430, 59] on div "doseist.js" at bounding box center [439, 55] width 49 height 14
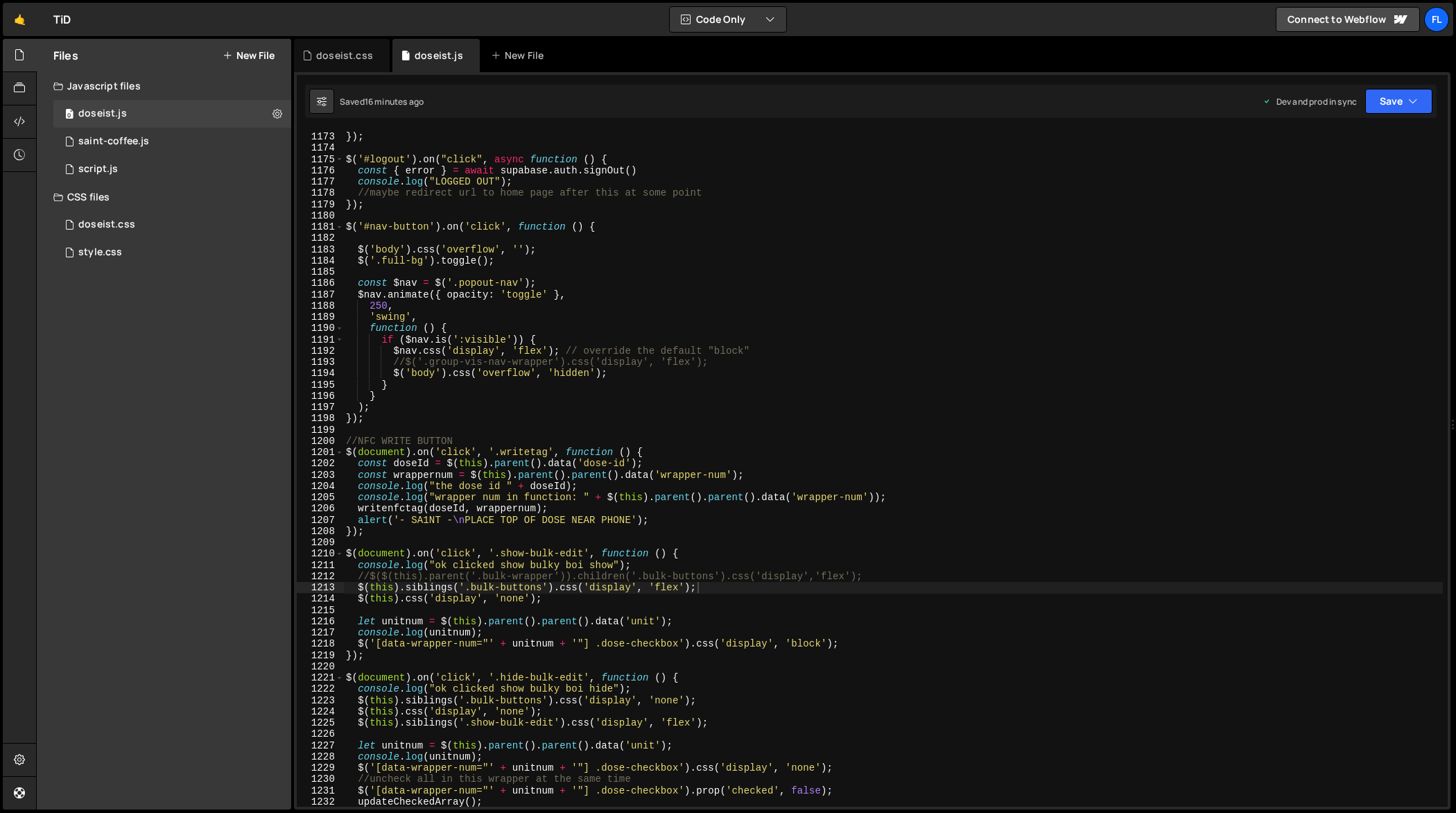
click at [559, 284] on div "location . reload ( ) ; }) ; $ ( '#logout' ) . on ( "click" , async function ( …" at bounding box center [894, 470] width 1100 height 700
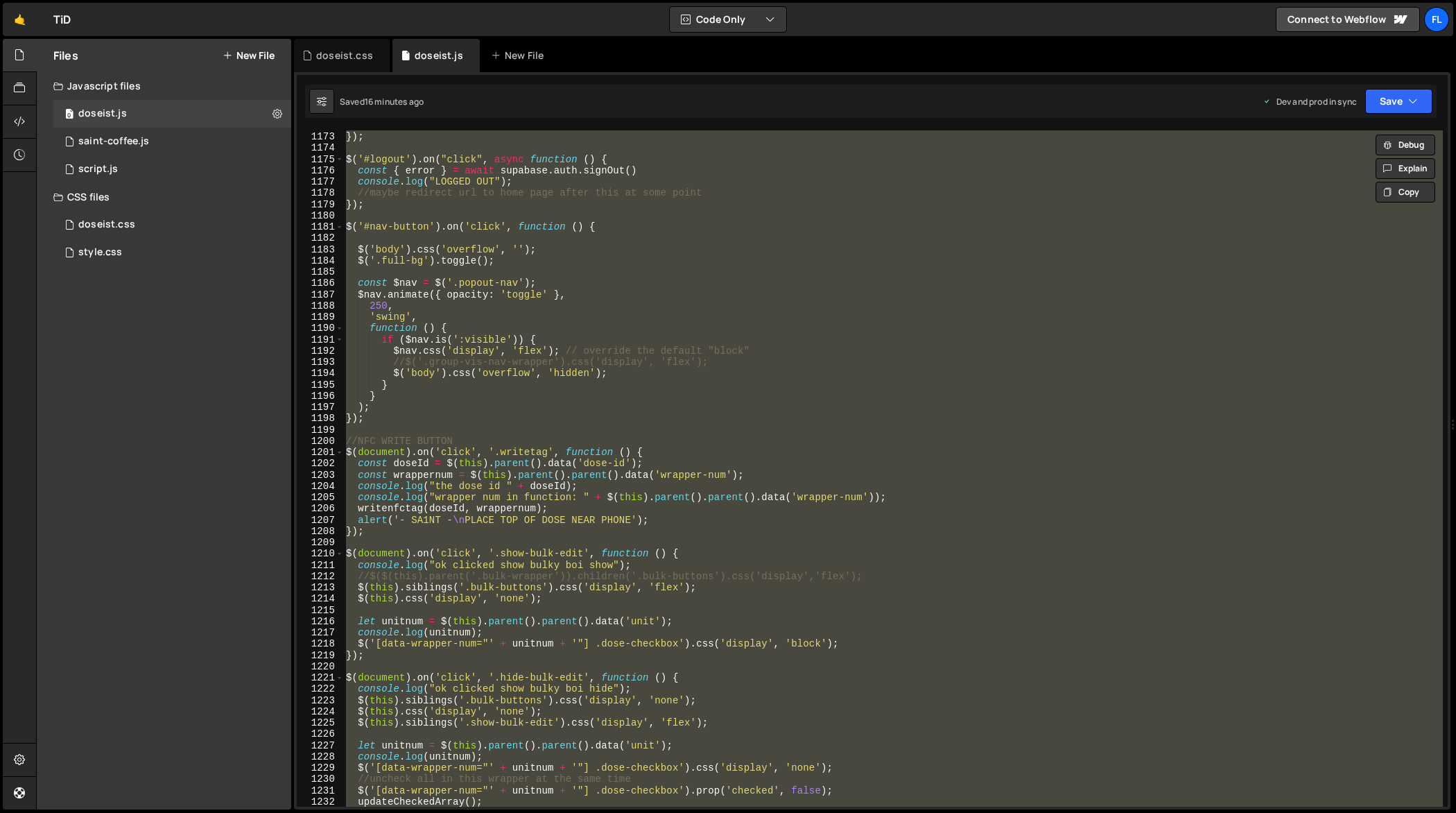
paste textarea
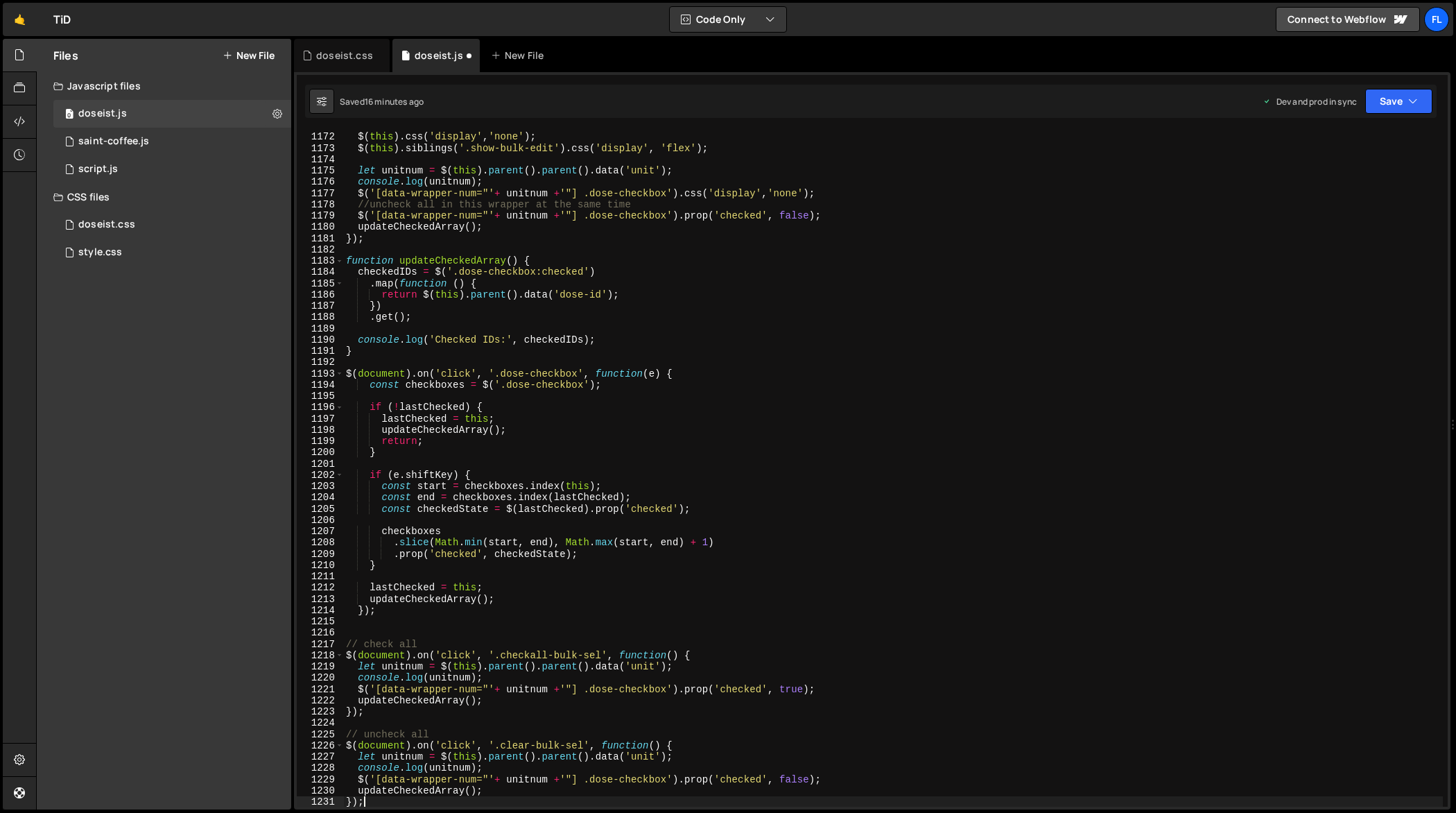
type textarea "updateCheckedArray();"
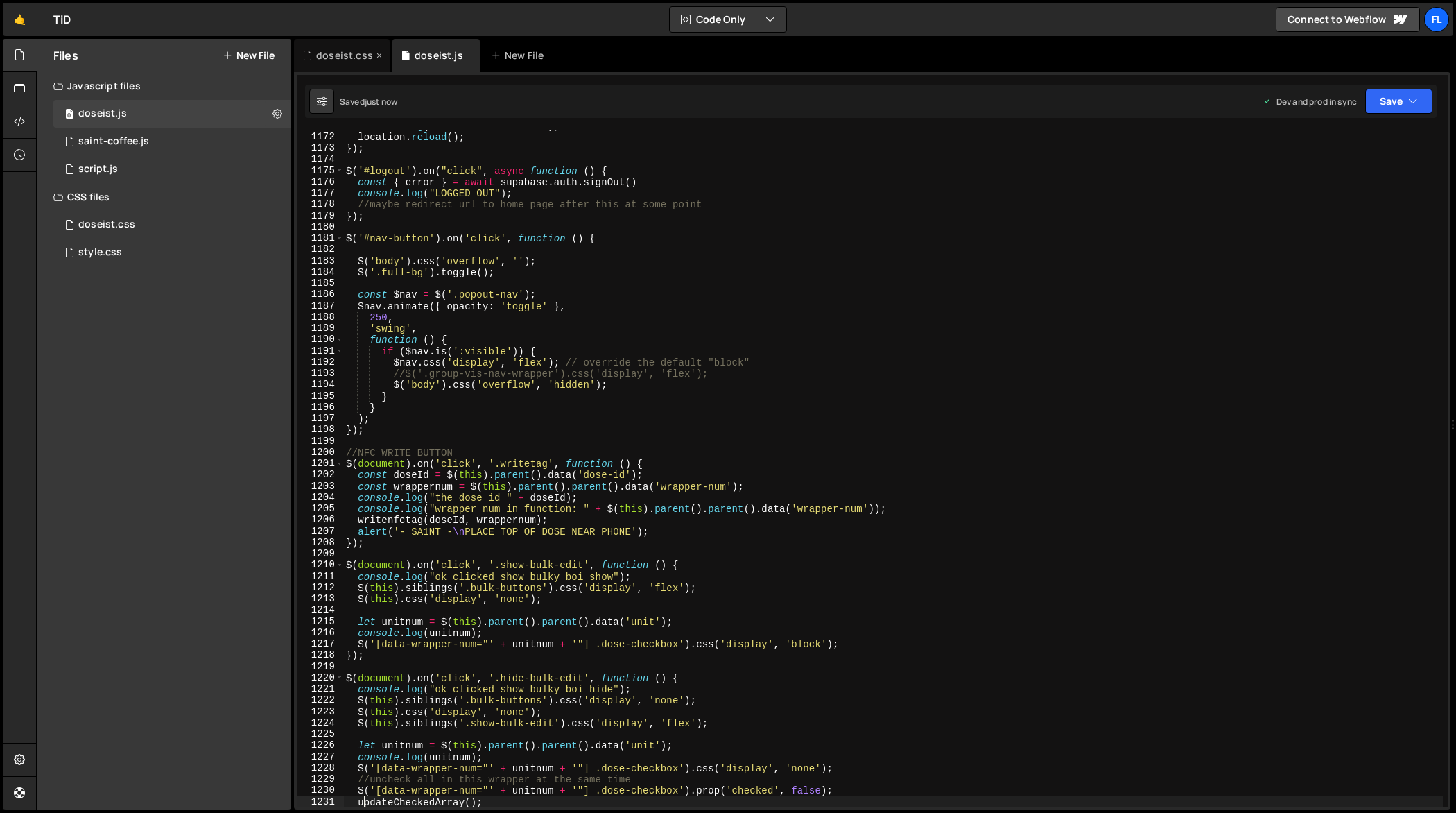
click at [333, 54] on div "doseist.css" at bounding box center [344, 55] width 57 height 14
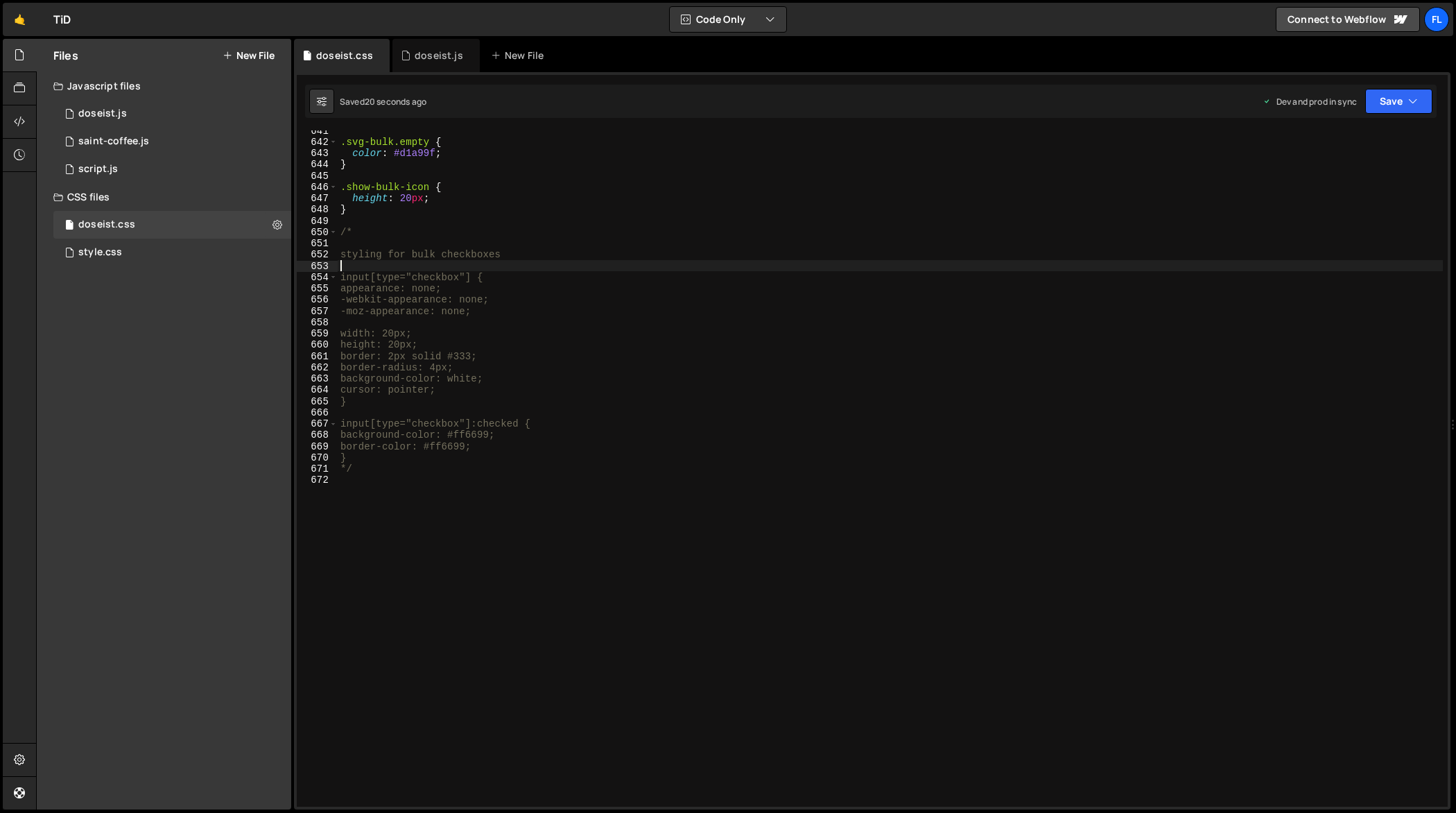
click at [516, 261] on div ".svg-bulk.empty { color : #d1a99f ; } .show-bulk-icon { height : 20 px ; } /* s…" at bounding box center [891, 474] width 1106 height 700
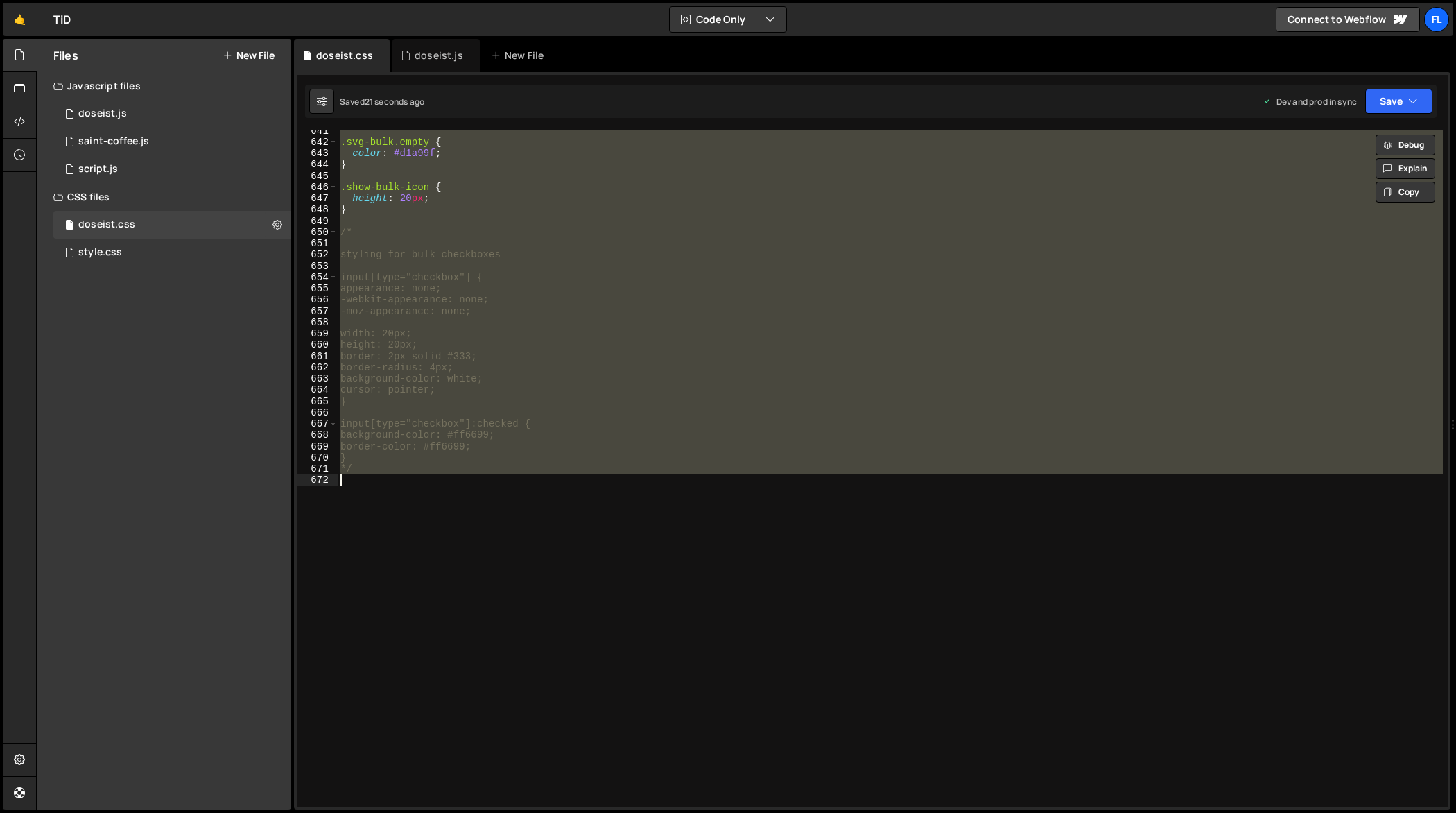
paste textarea
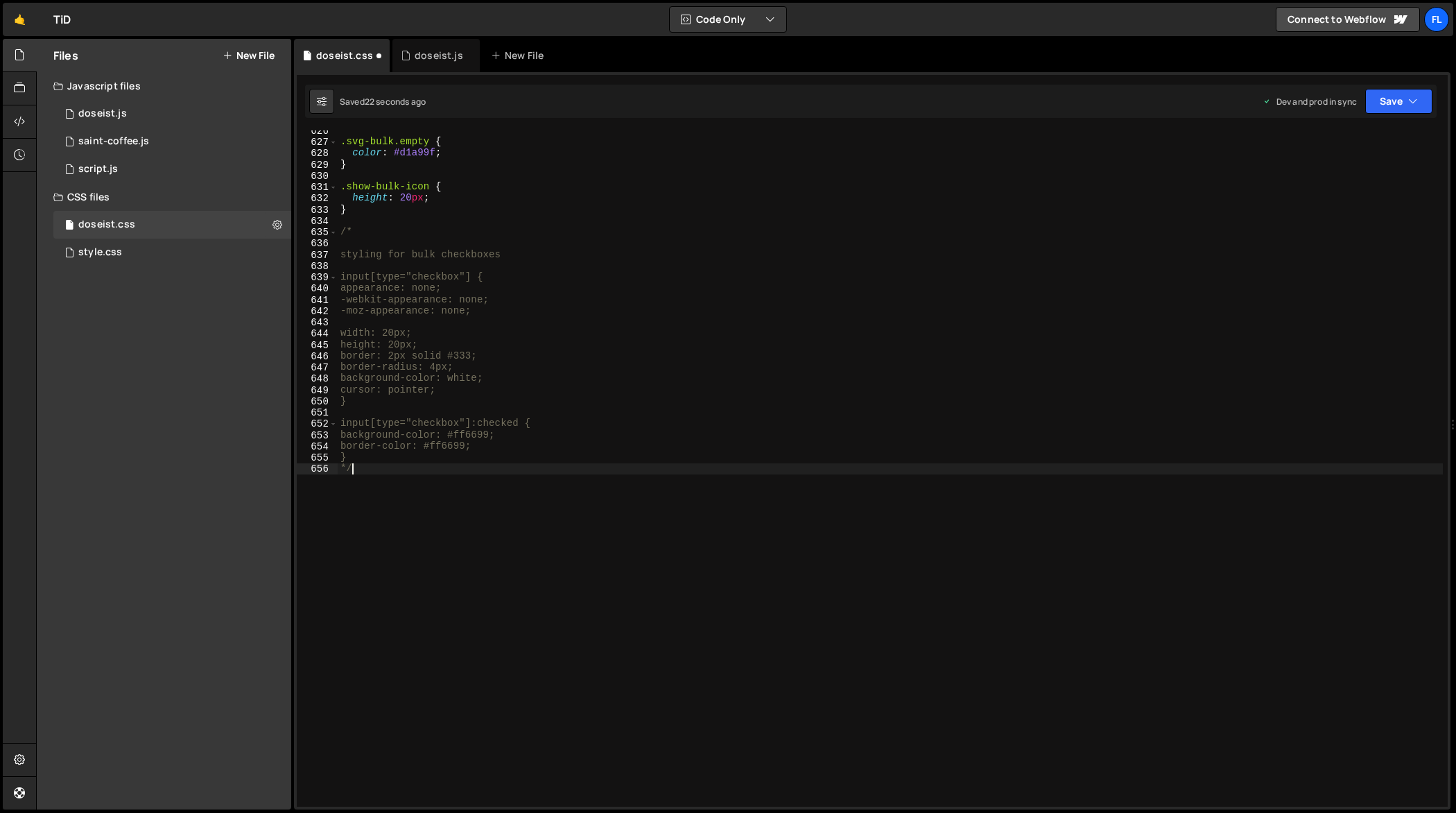
type textarea "-webkit-appearance: none;"
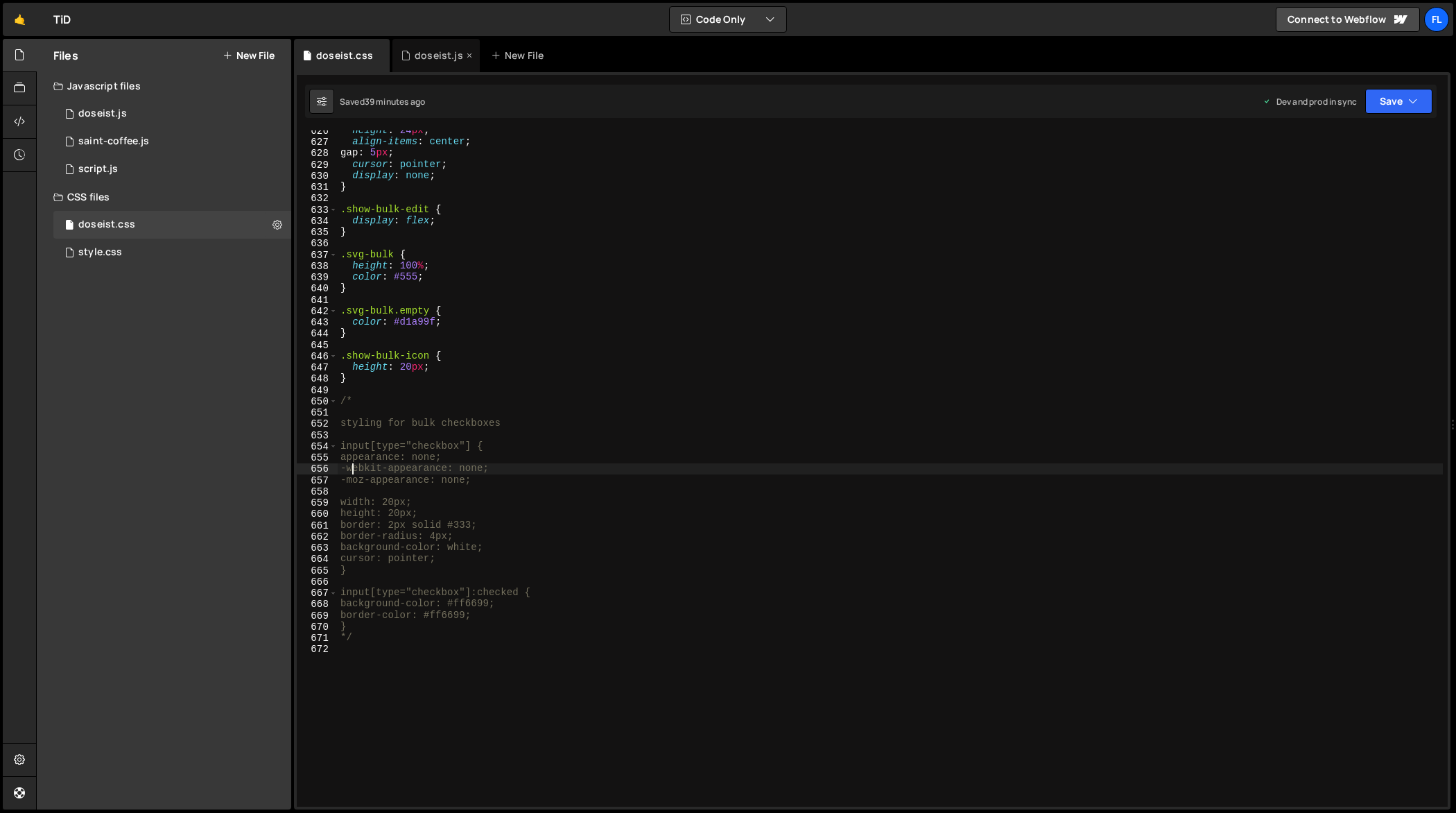
click at [415, 56] on div "doseist.js" at bounding box center [439, 55] width 49 height 14
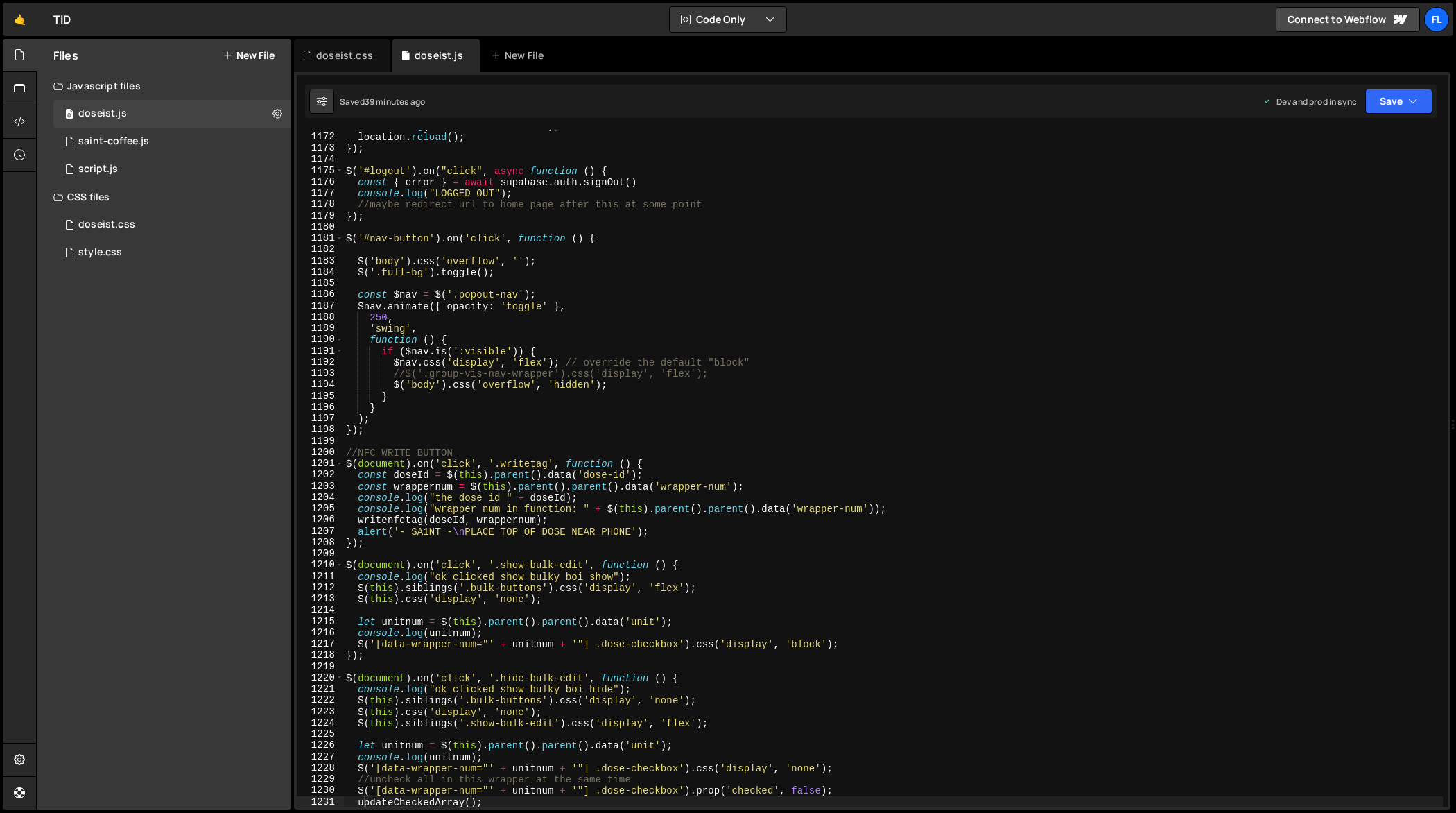
click at [611, 435] on div "console . log ( "FLOW GHOST GHOST'N" ) ; location . reload ( ) ; }) ; $ ( '#log…" at bounding box center [894, 470] width 1100 height 700
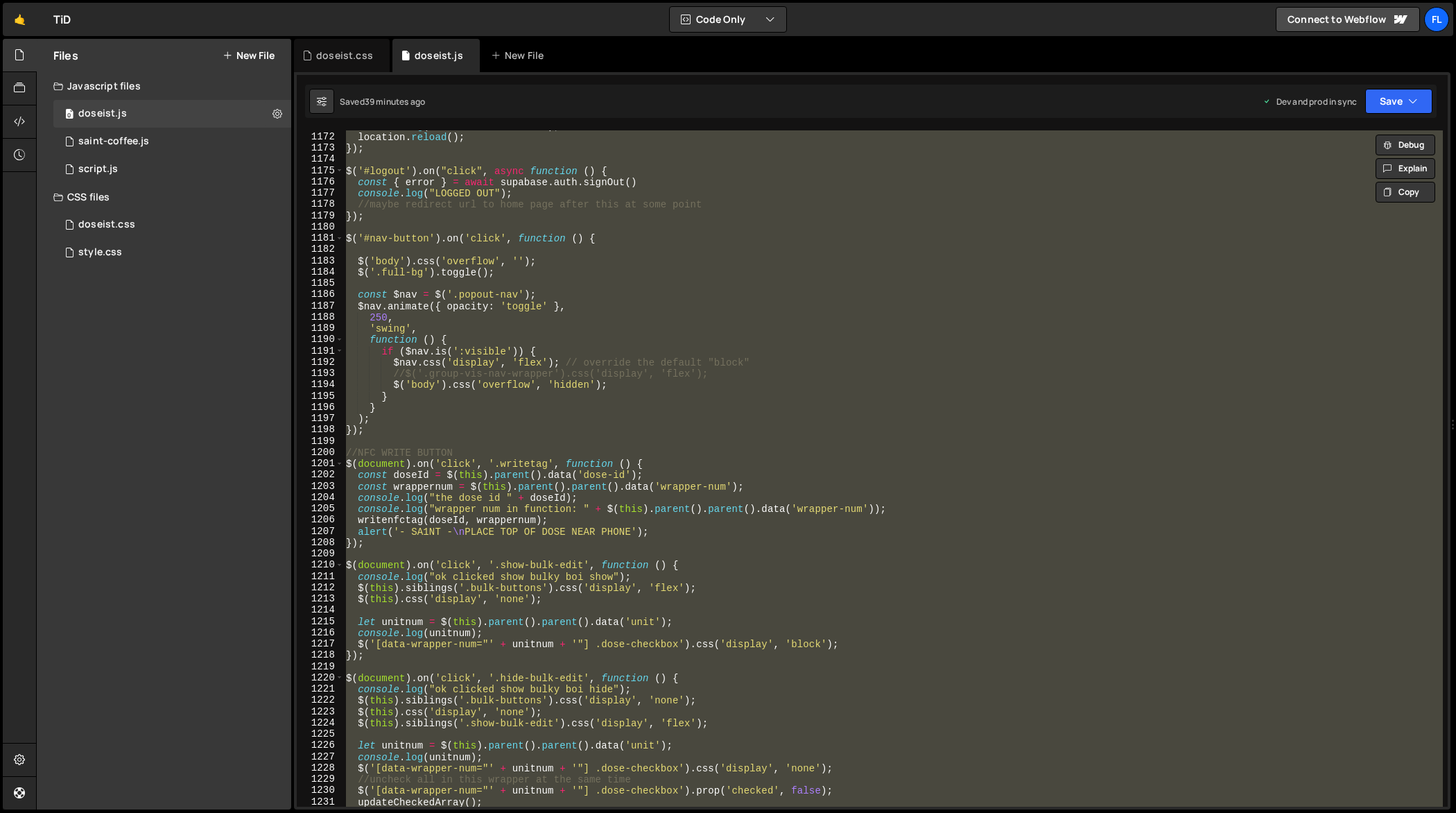
paste textarea
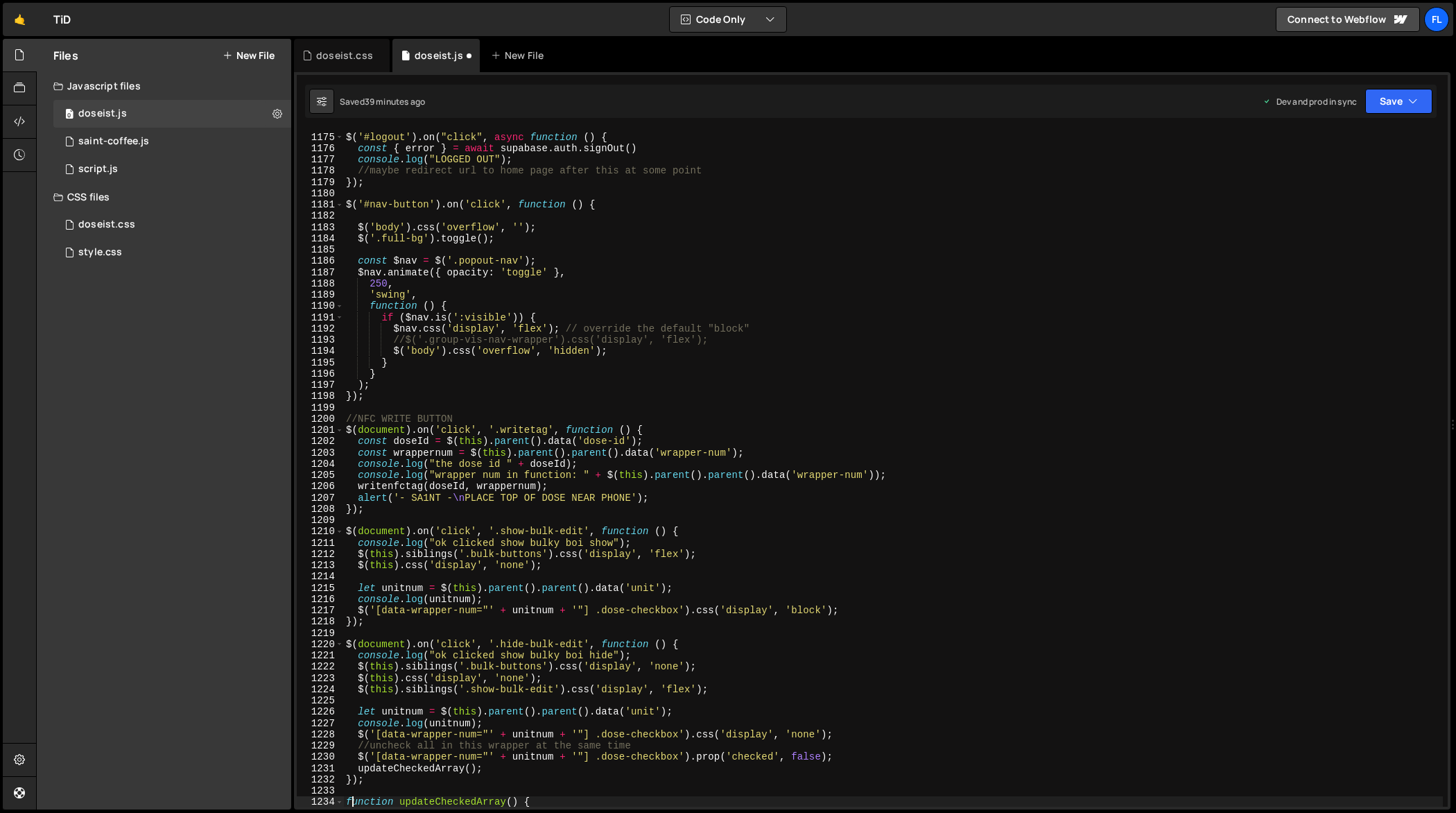
scroll to position [13407, 0]
click at [965, 417] on div "$ ( '#logout' ) . on ( "click" , async function ( ) { const { error } = await s…" at bounding box center [894, 470] width 1100 height 700
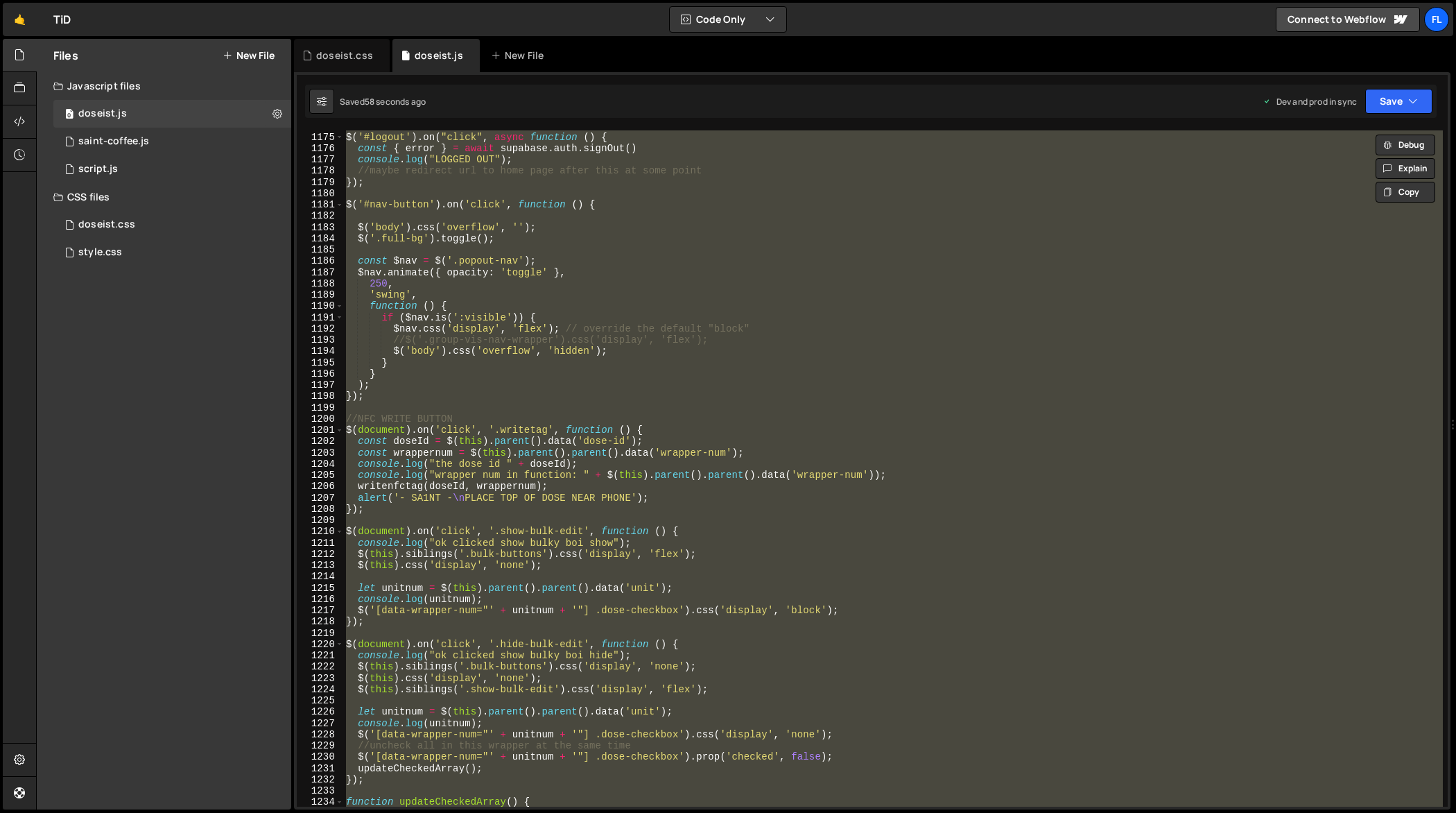
paste textarea
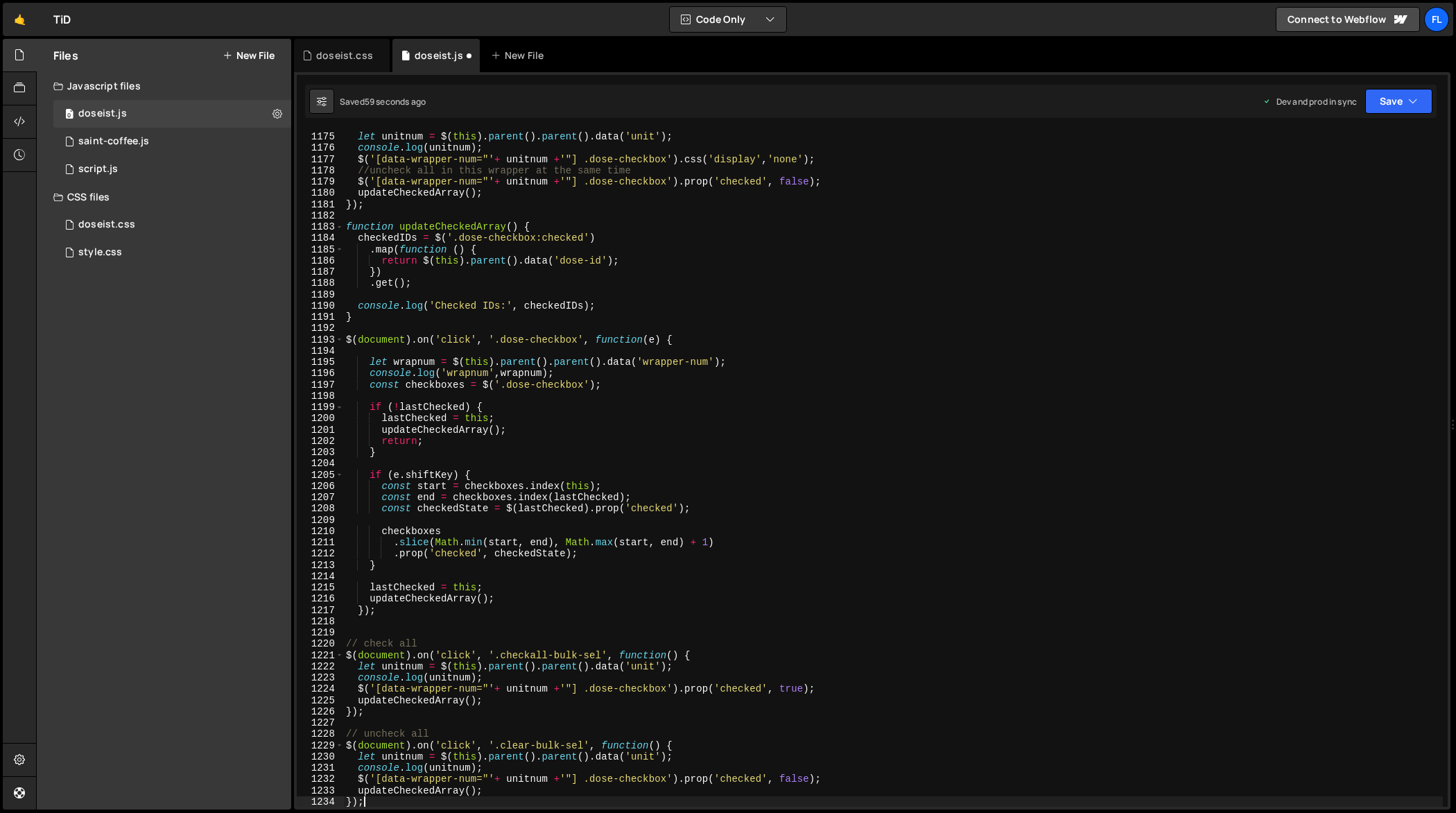
type textarea "function updateCheckedArray() {"
